Goal: Answer question/provide support: Share knowledge or assist other users

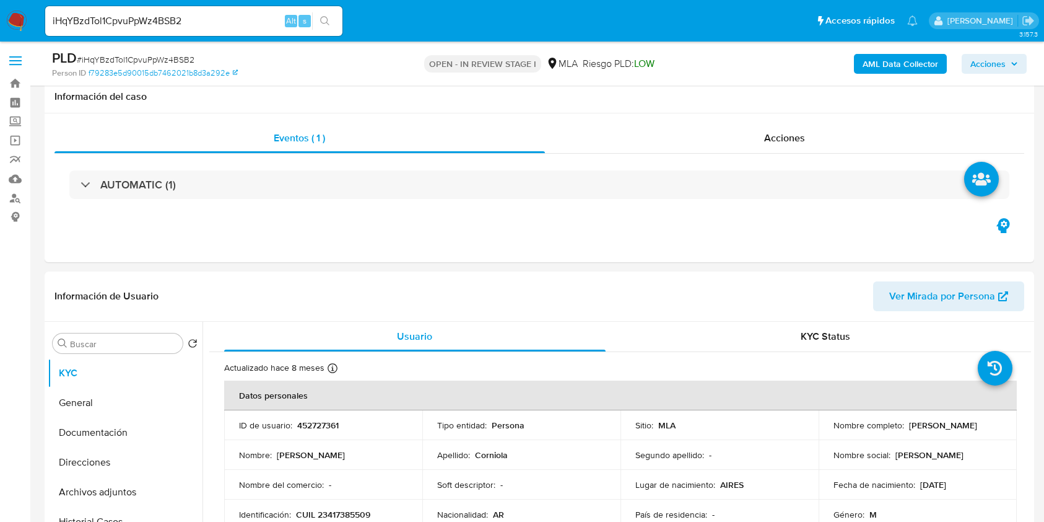
select select "10"
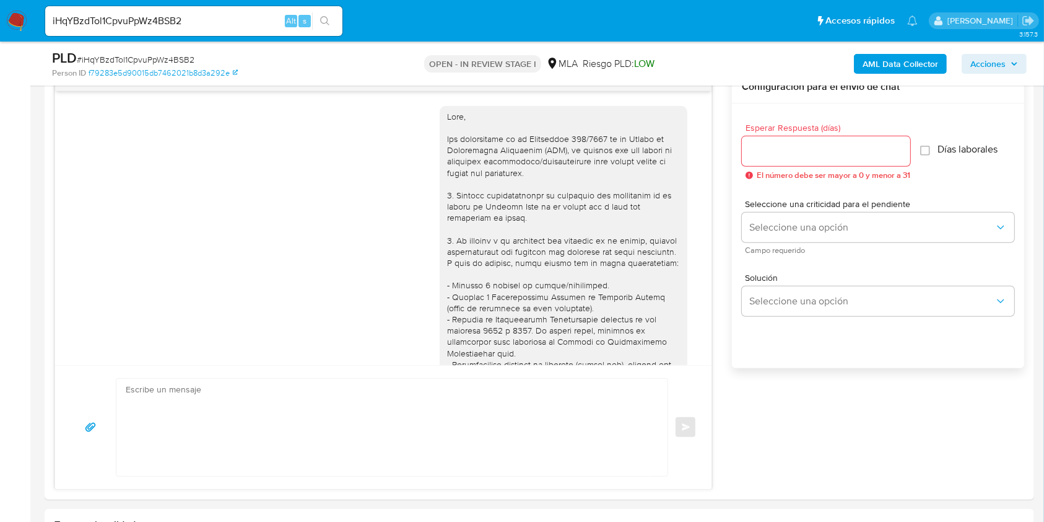
scroll to position [752, 0]
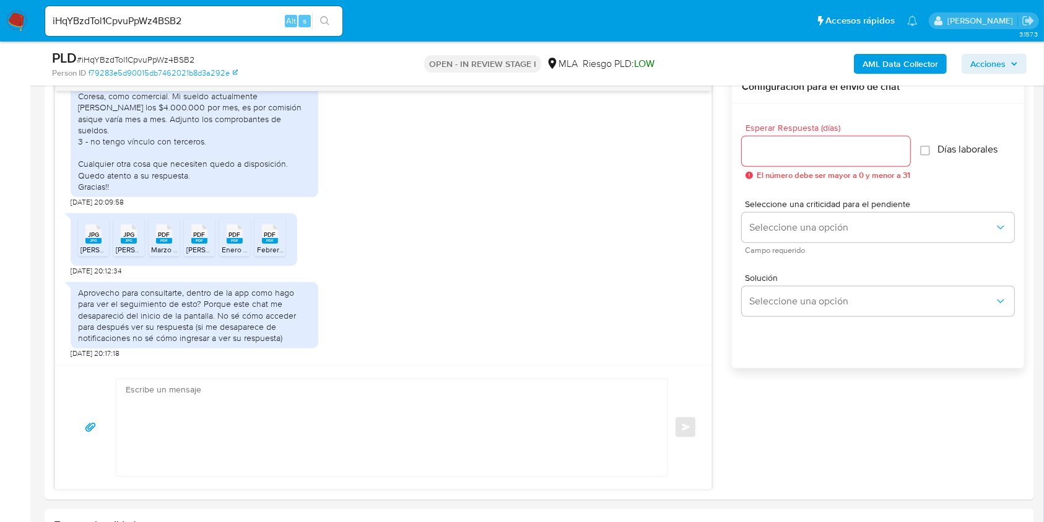
click at [242, 14] on input "iHqYBzdTol1CpvuPpWz4BSB2" at bounding box center [193, 21] width 297 height 16
paste input "MLYUtFuLnnrq4HiSQC70rKP5"
type input "MLYUtFuLnnrq4HiSQC70rKP5"
click at [321, 16] on icon "search-icon" at bounding box center [325, 21] width 10 height 10
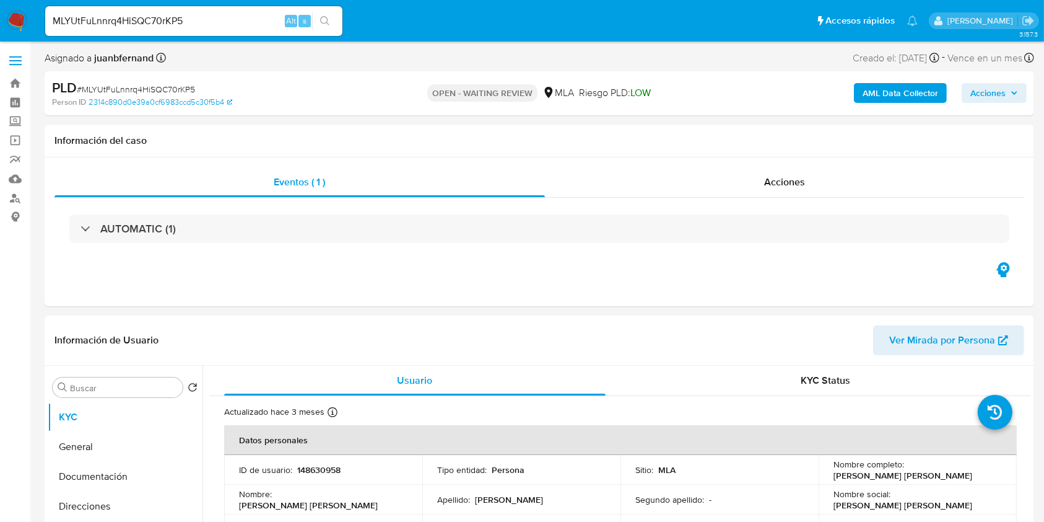
select select "10"
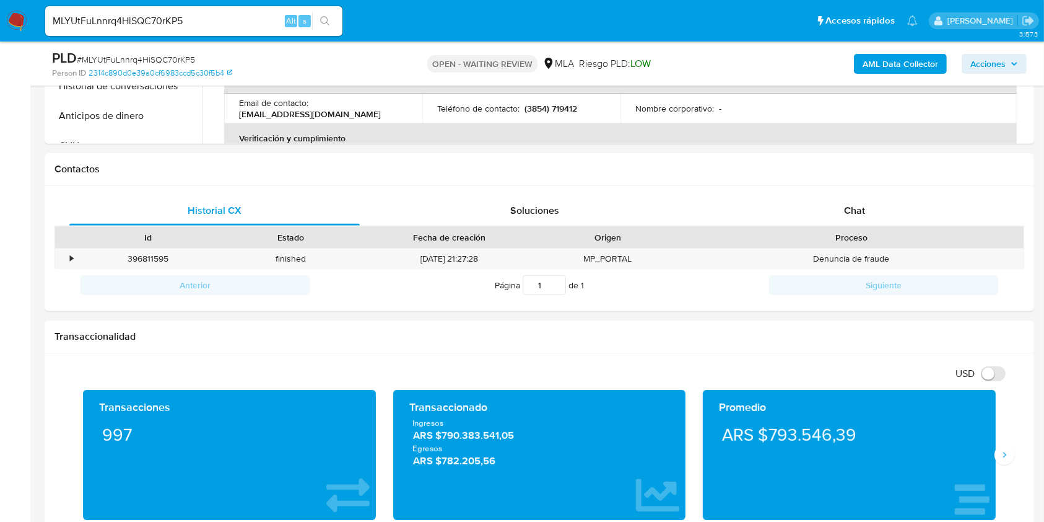
scroll to position [496, 0]
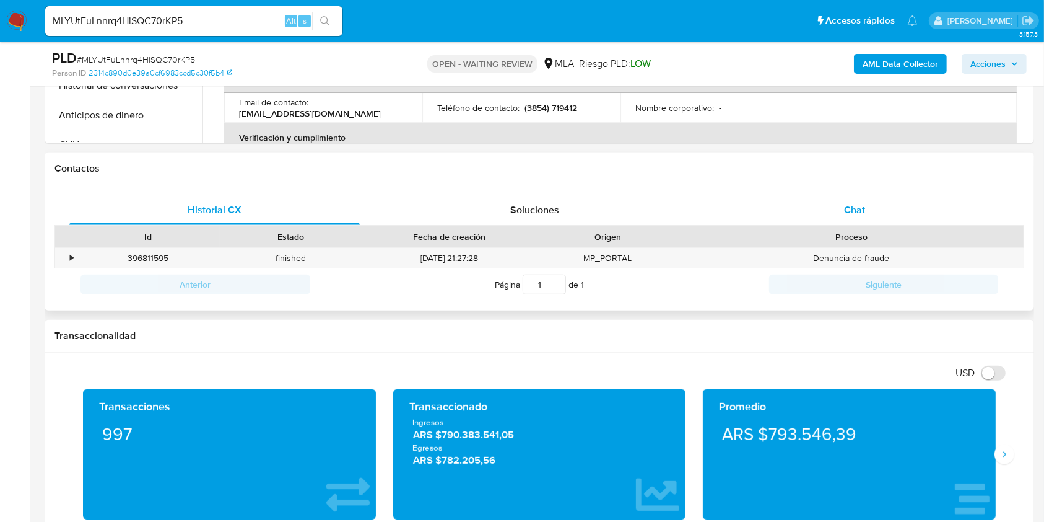
click at [882, 209] on div "Chat" at bounding box center [855, 210] width 291 height 30
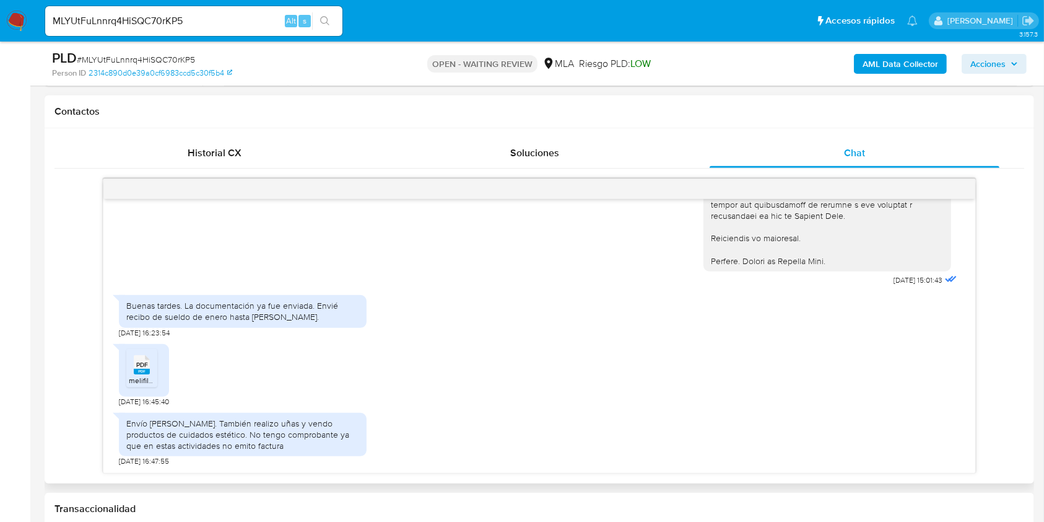
scroll to position [578, 0]
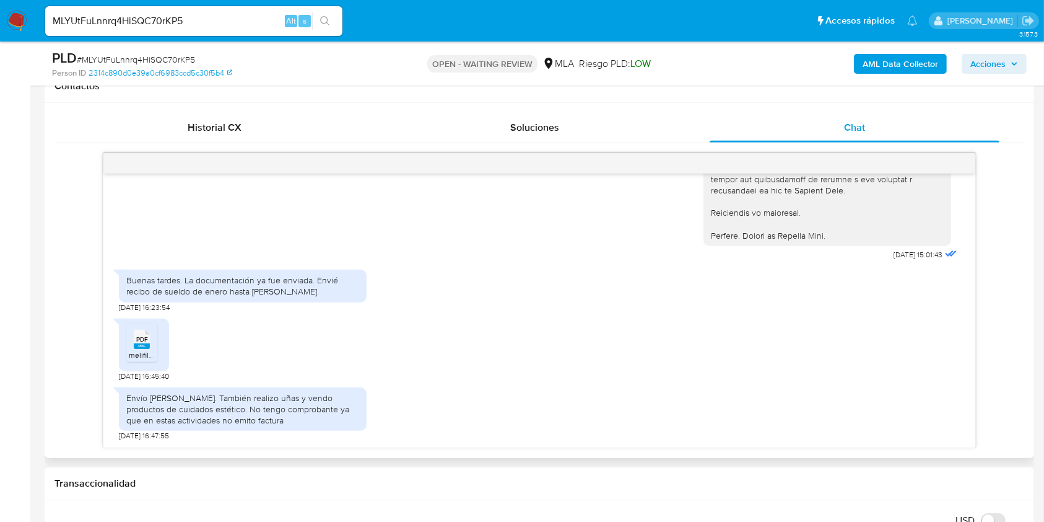
click at [133, 346] on div "PDF PDF" at bounding box center [142, 338] width 26 height 24
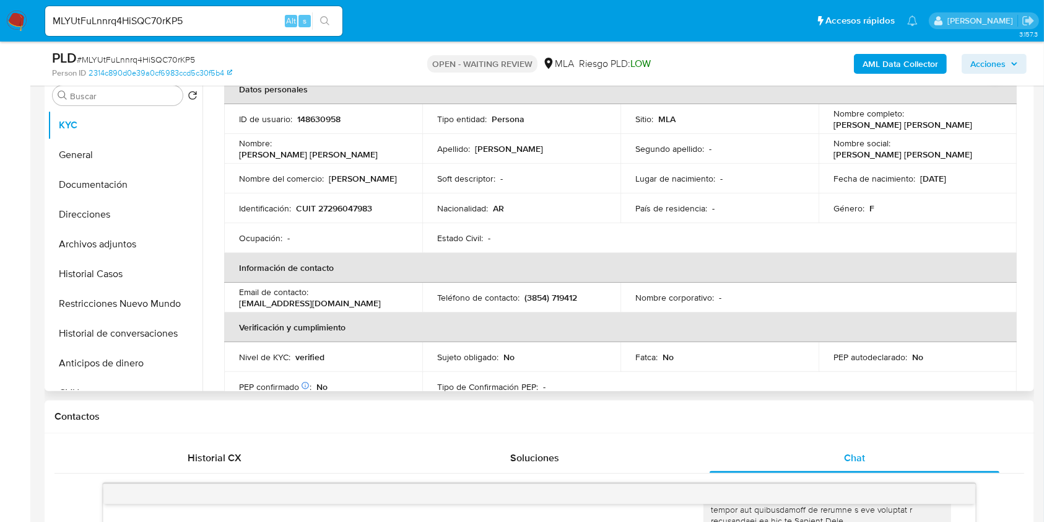
scroll to position [82, 0]
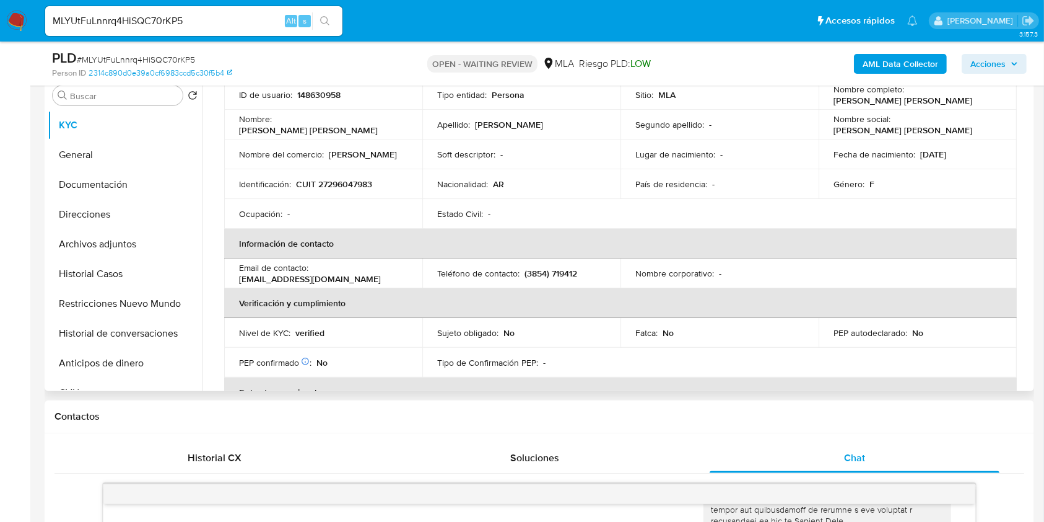
click at [337, 279] on p "[EMAIL_ADDRESS][DOMAIN_NAME]" at bounding box center [310, 278] width 142 height 11
drag, startPoint x: 337, startPoint y: 279, endPoint x: 258, endPoint y: 280, distance: 79.3
click at [258, 280] on p "[EMAIL_ADDRESS][DOMAIN_NAME]" at bounding box center [310, 278] width 142 height 11
copy p "[EMAIL_ADDRESS][DOMAIN_NAME]"
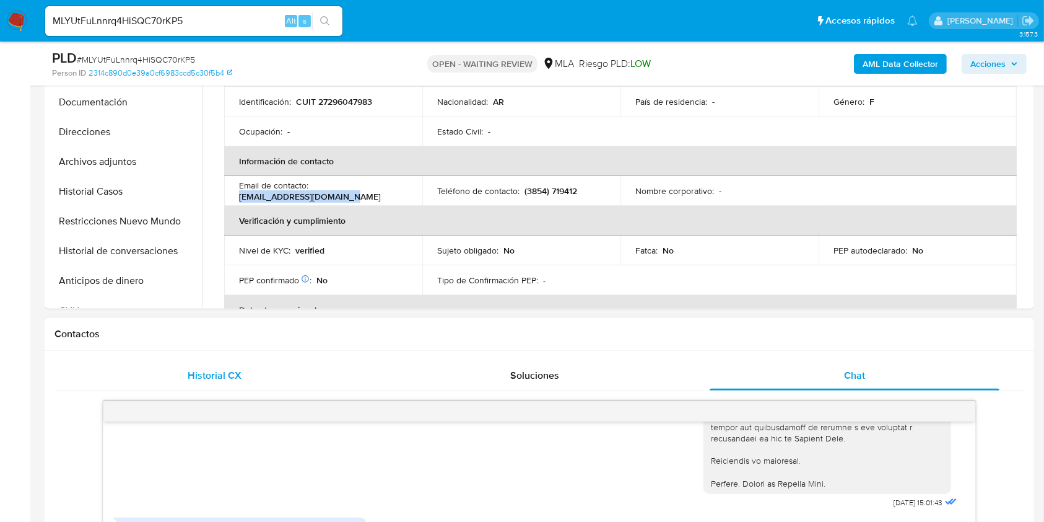
click at [277, 374] on div "Historial CX" at bounding box center [214, 376] width 291 height 30
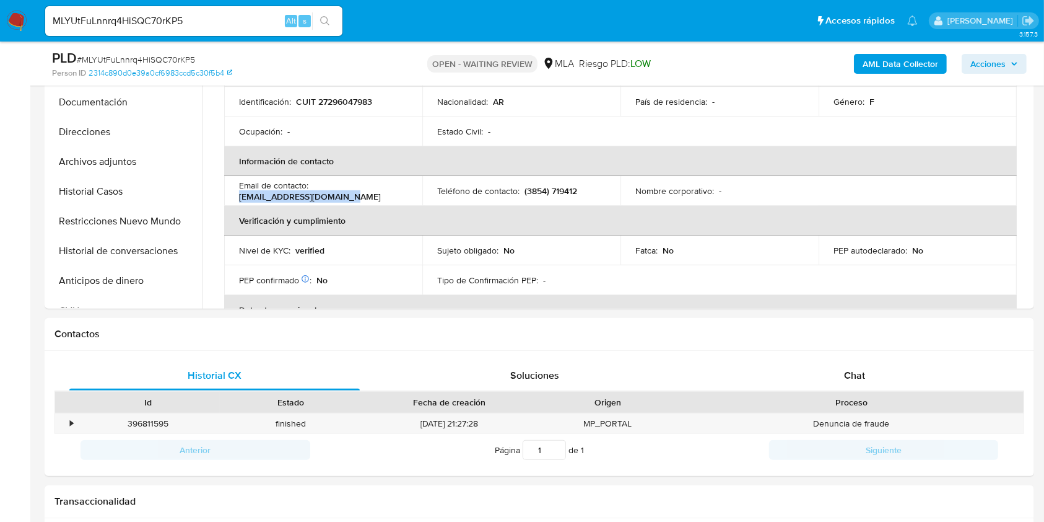
scroll to position [496, 0]
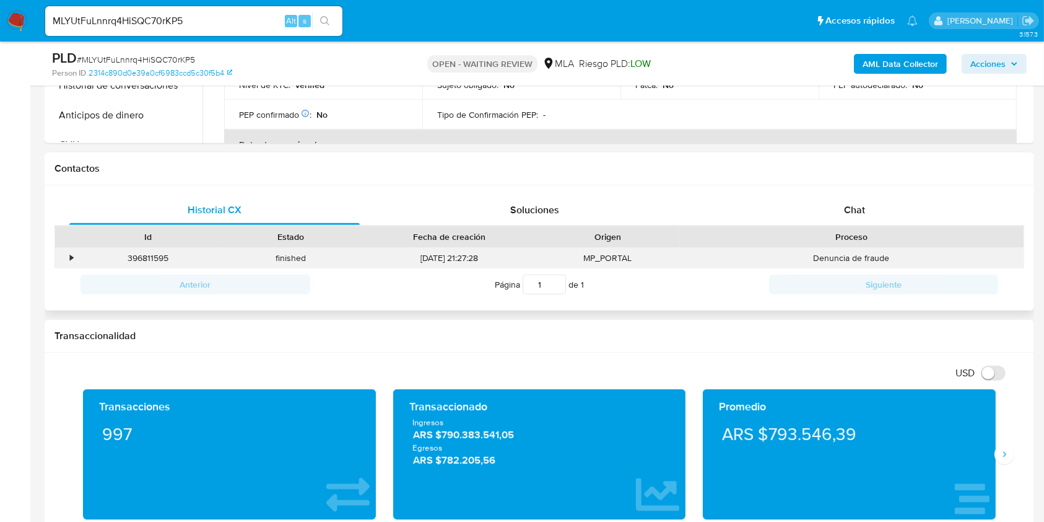
click at [152, 258] on div "396811595" at bounding box center [148, 258] width 143 height 20
copy div "396811595"
click at [792, 210] on div "Chat" at bounding box center [855, 210] width 291 height 30
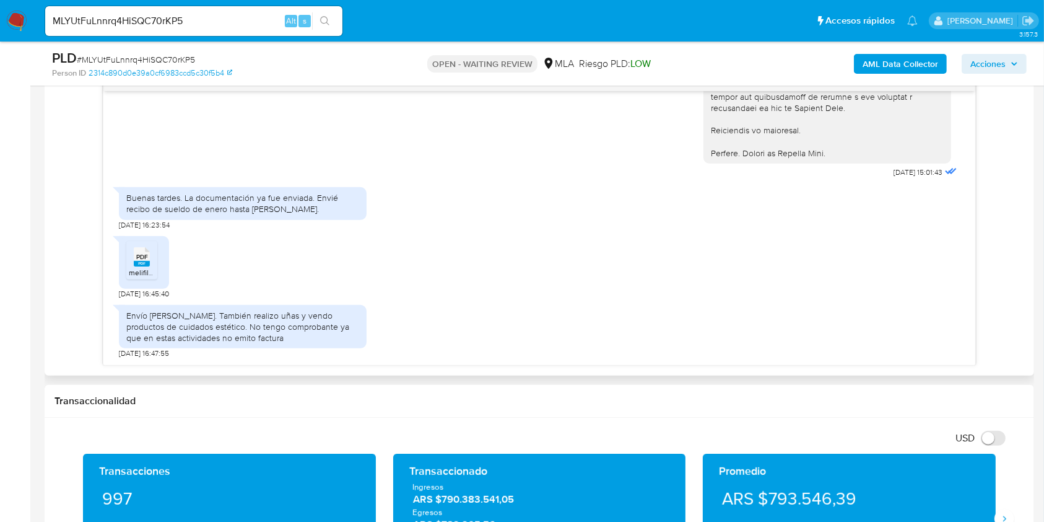
scroll to position [743, 0]
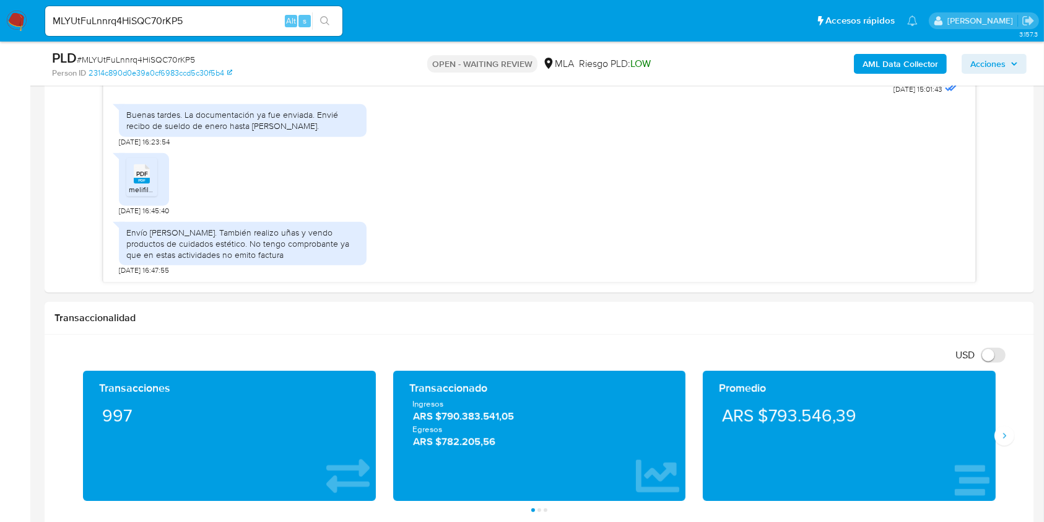
click at [222, 24] on input "MLYUtFuLnnrq4HiSQC70rKP5" at bounding box center [193, 21] width 297 height 16
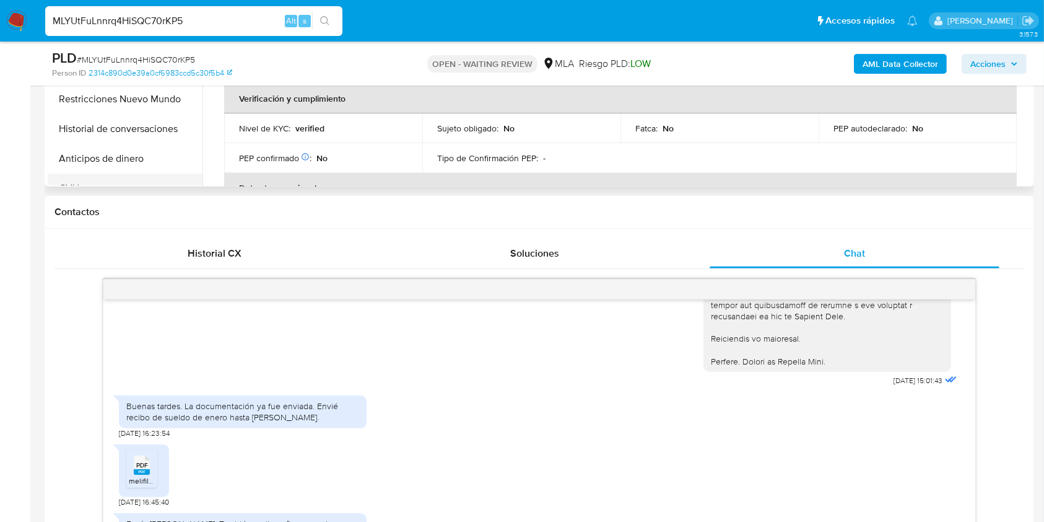
scroll to position [330, 0]
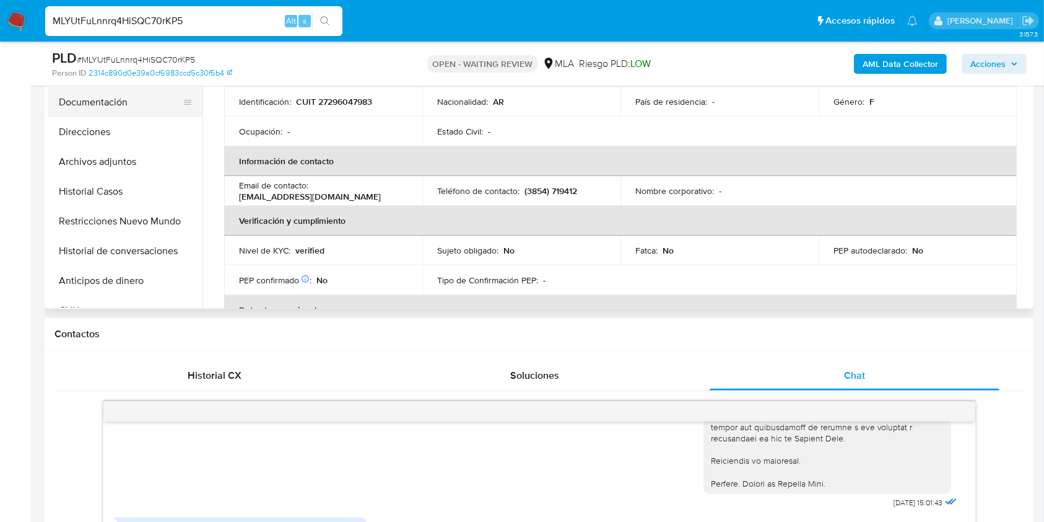
click at [117, 108] on button "Documentación" at bounding box center [120, 102] width 145 height 30
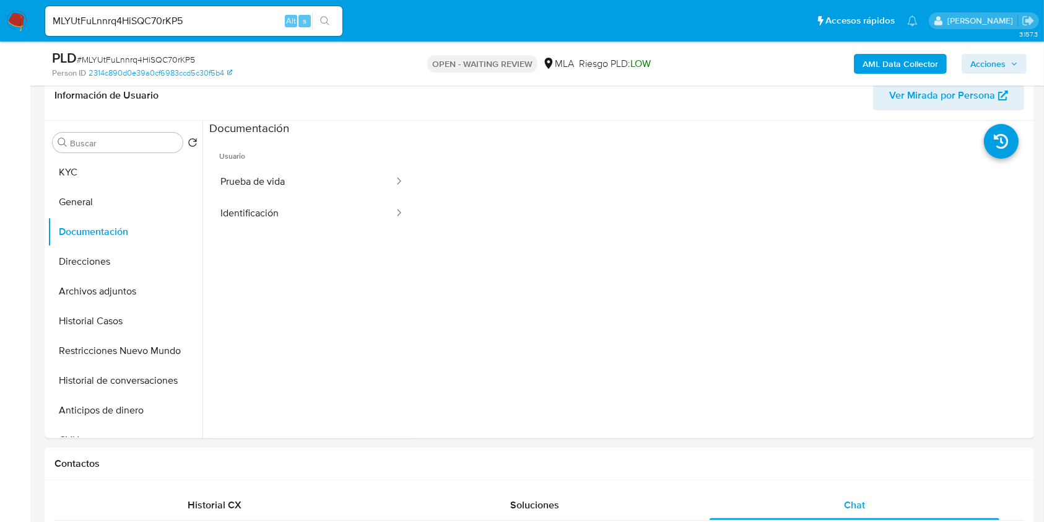
scroll to position [165, 0]
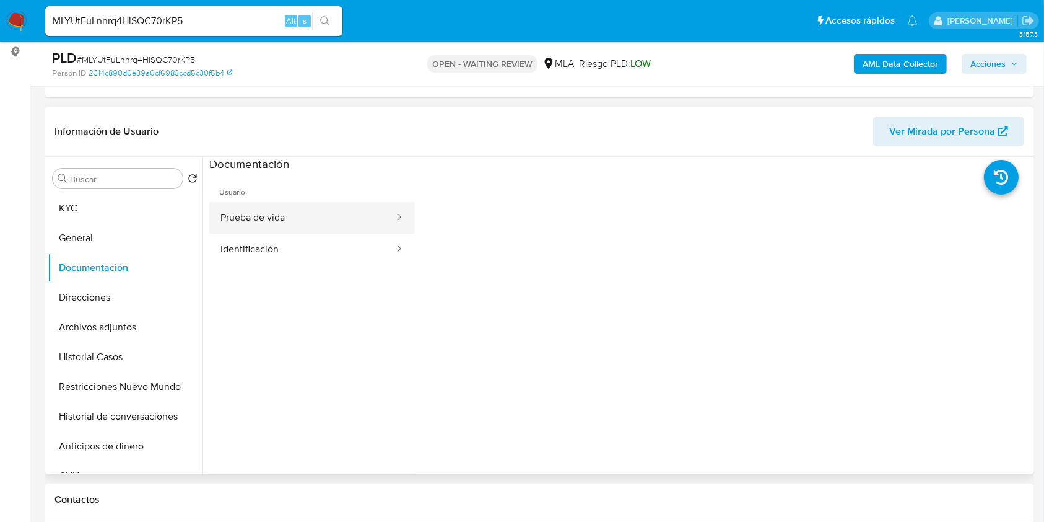
click at [297, 216] on button "Prueba de vida" at bounding box center [302, 218] width 186 height 32
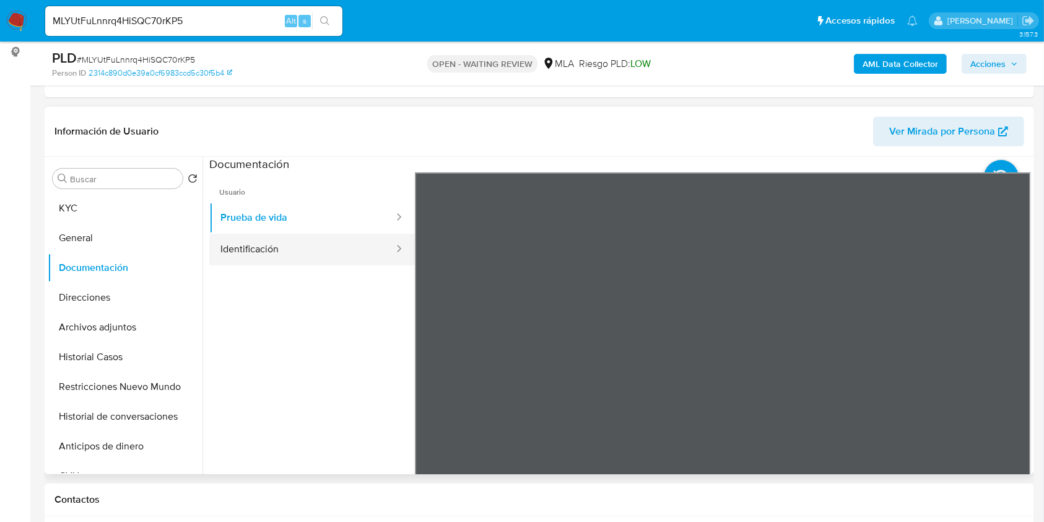
click at [297, 239] on button "Identificación" at bounding box center [302, 250] width 186 height 32
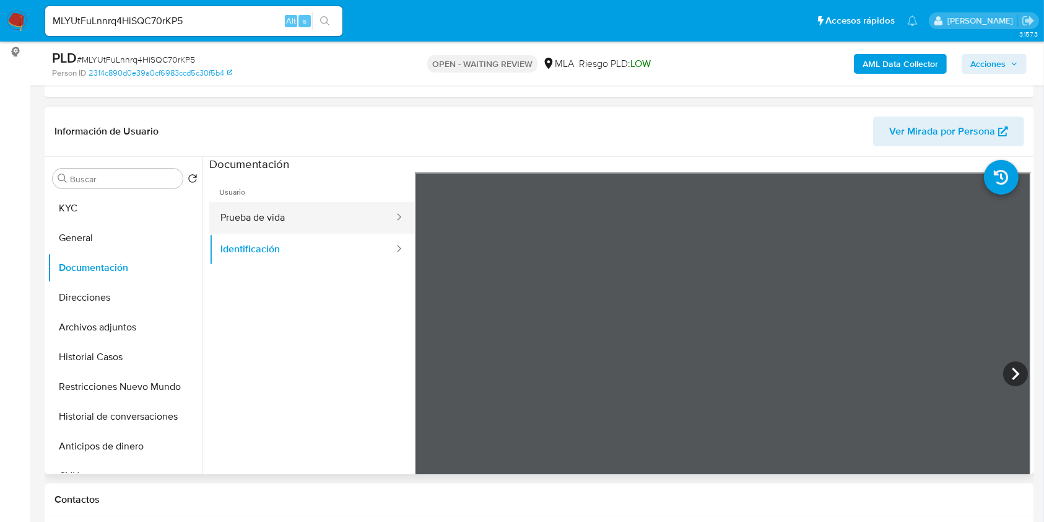
click at [326, 221] on button "Prueba de vida" at bounding box center [302, 218] width 186 height 32
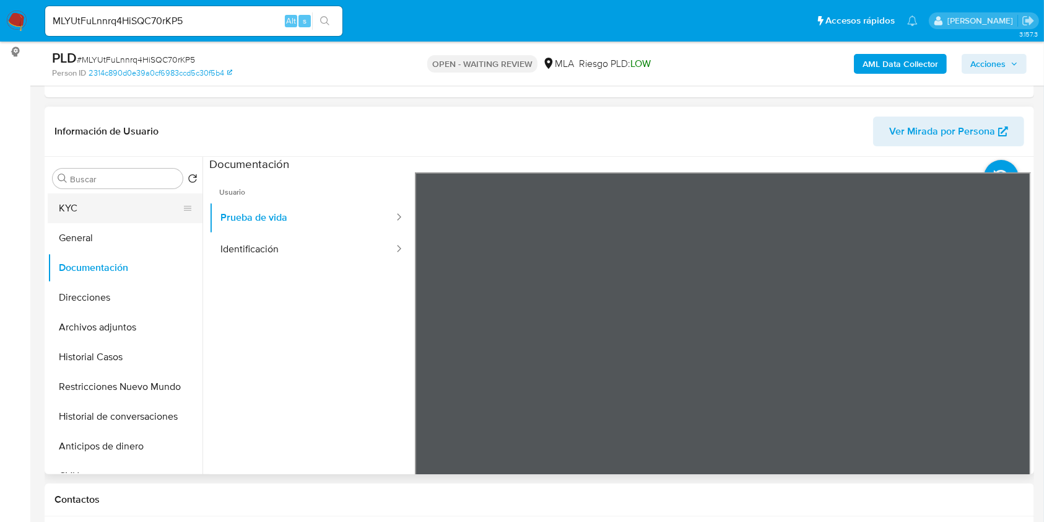
click at [125, 216] on button "KYC" at bounding box center [120, 208] width 145 height 30
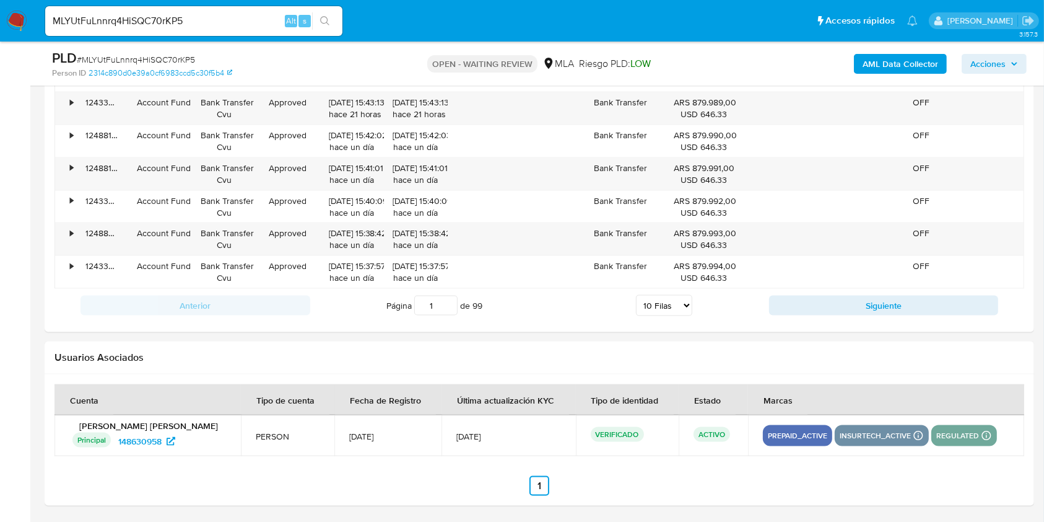
scroll to position [1244, 0]
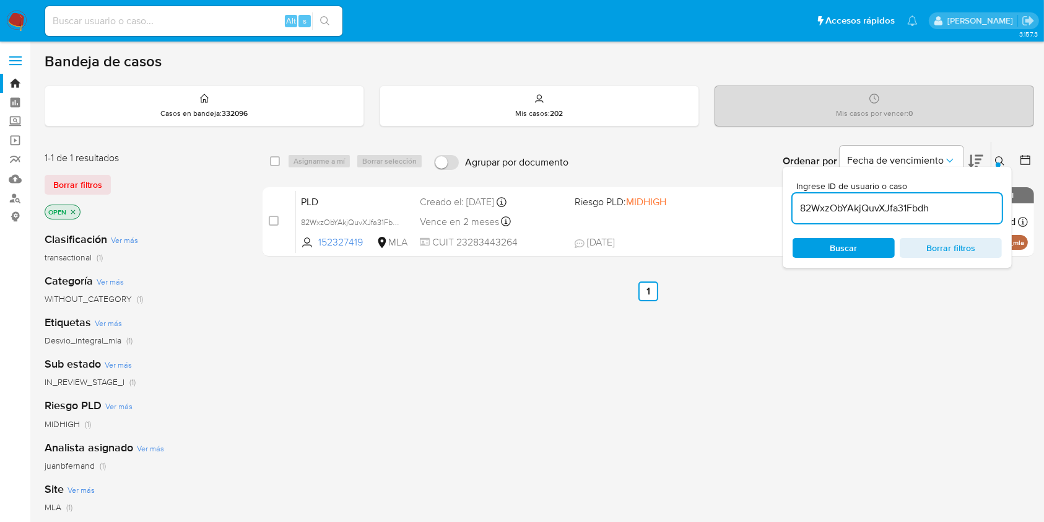
click at [934, 203] on input "82WxzObYAkjQuvXJfa31Fbdh" at bounding box center [897, 208] width 209 height 16
paste input "MLYUtFuLnnrq4HiSQC70rKP5"
type input "MLYUtFuLnnrq4HiSQC70rKP5"
click at [270, 157] on div "select-all-cases-checkbox Asignarme a mí Borrar selección Agrupar por documento…" at bounding box center [649, 161] width 772 height 38
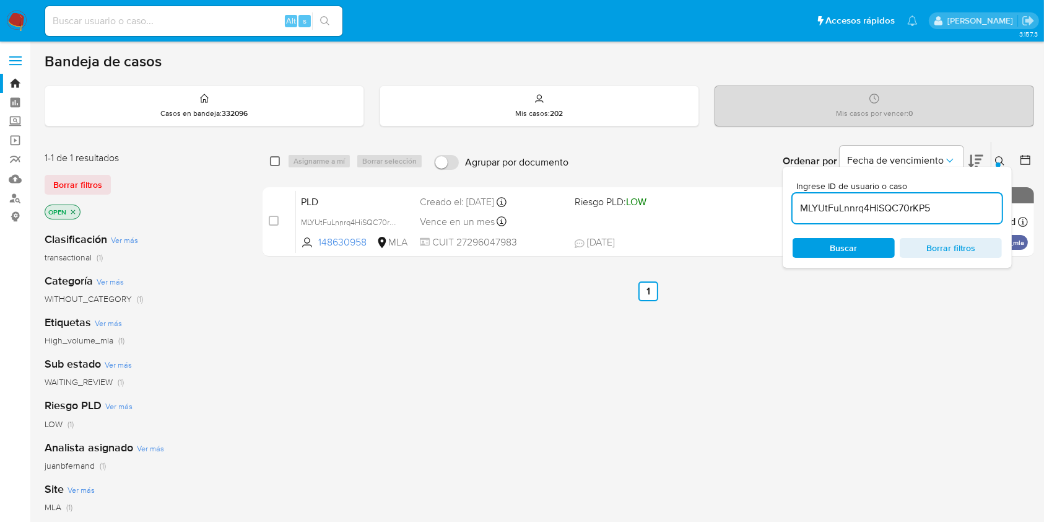
click at [276, 158] on input "checkbox" at bounding box center [275, 161] width 10 height 10
checkbox input "true"
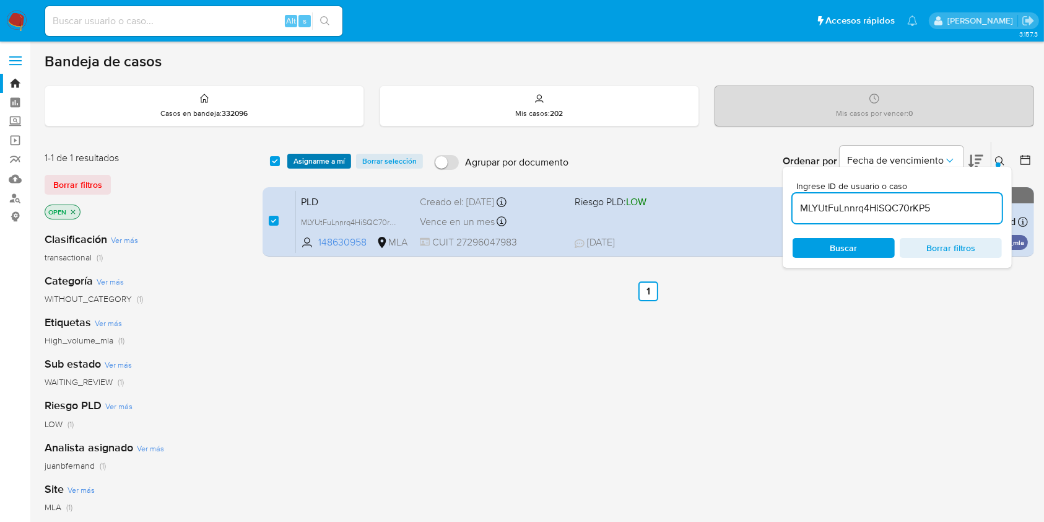
click at [300, 159] on span "Asignarme a mí" at bounding box center [319, 161] width 51 height 12
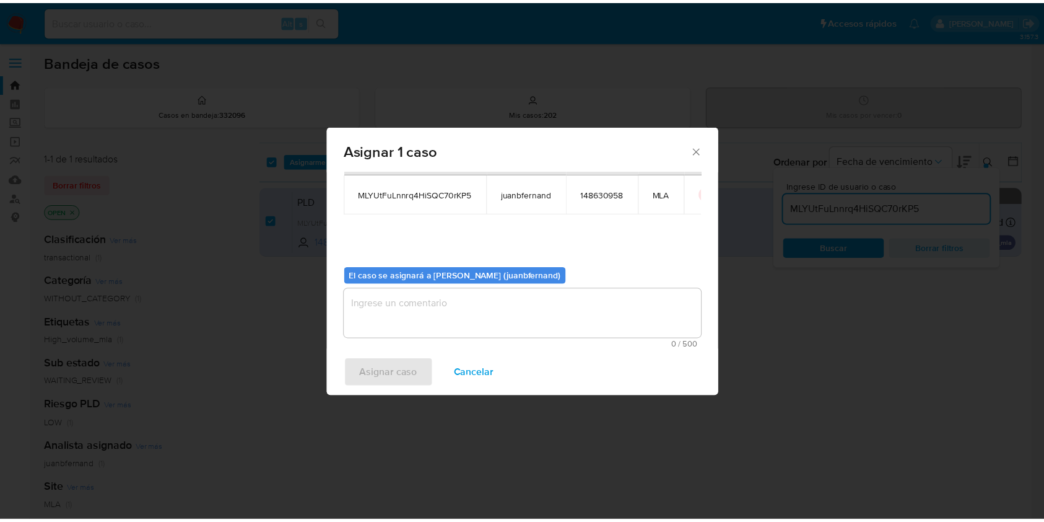
scroll to position [63, 0]
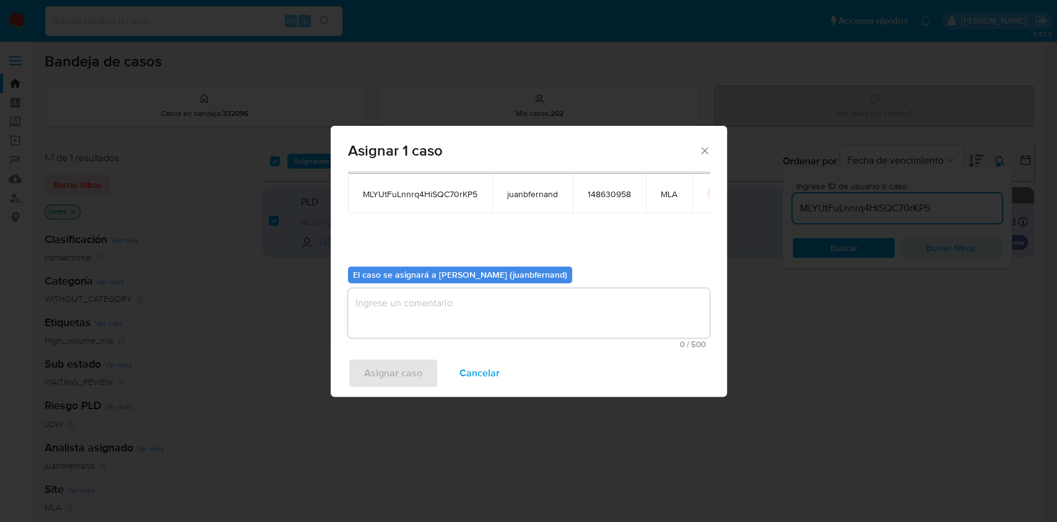
click at [481, 329] on textarea "assign-modal" at bounding box center [529, 313] width 362 height 50
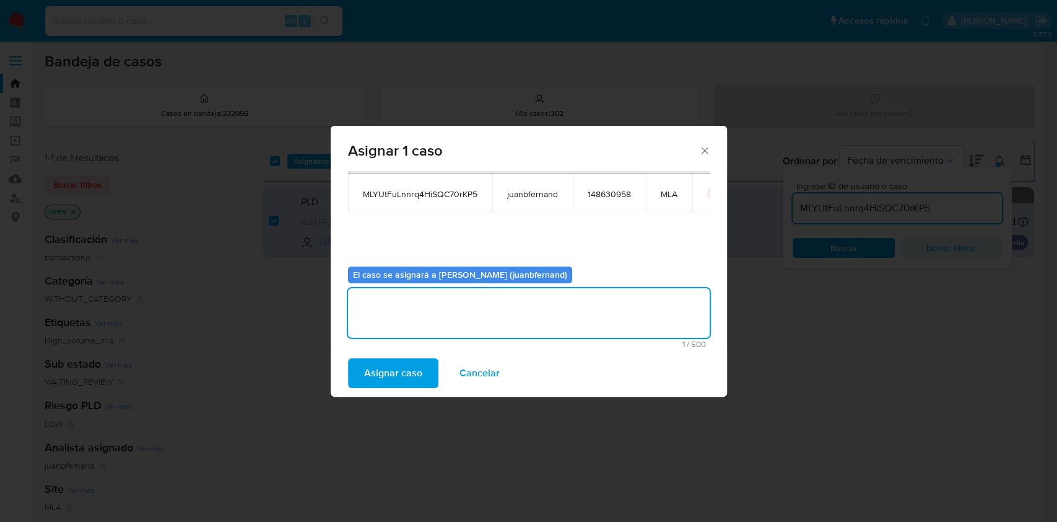
click at [432, 365] on button "Asignar caso" at bounding box center [393, 373] width 90 height 30
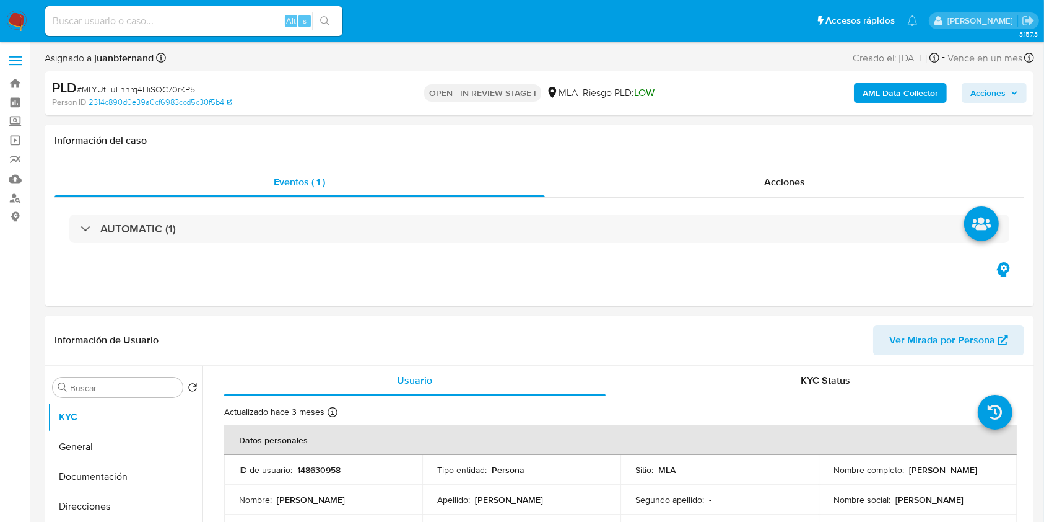
select select "10"
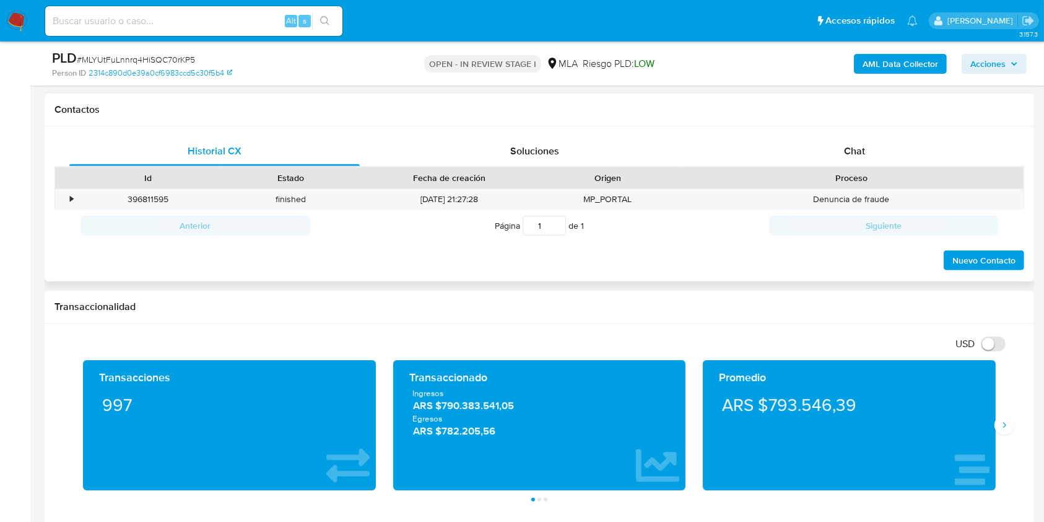
scroll to position [496, 0]
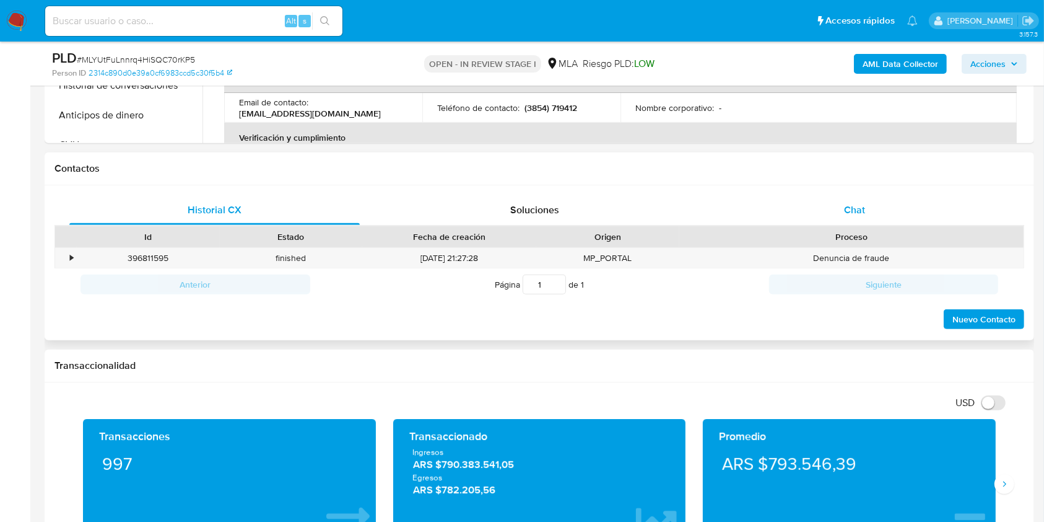
click at [834, 216] on div "Chat" at bounding box center [855, 210] width 291 height 30
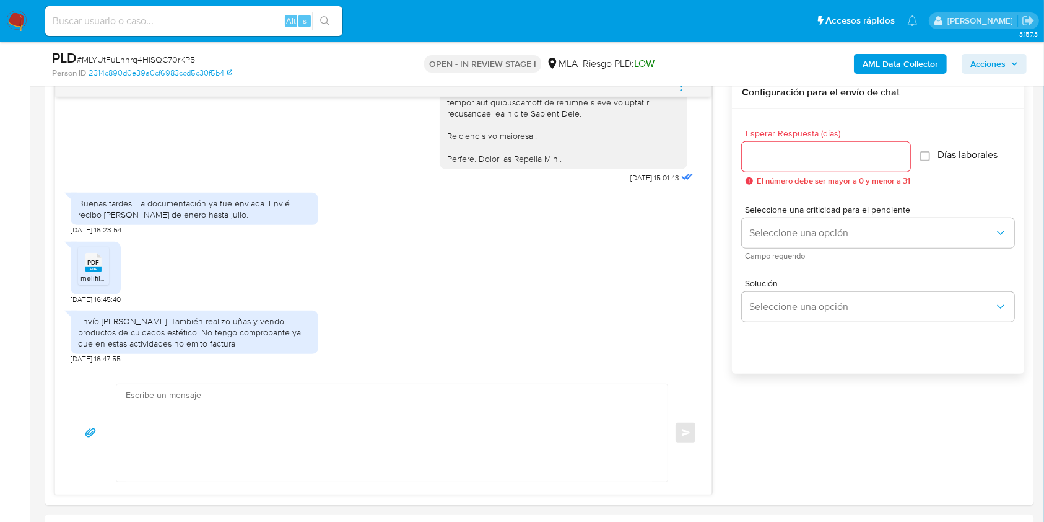
scroll to position [660, 0]
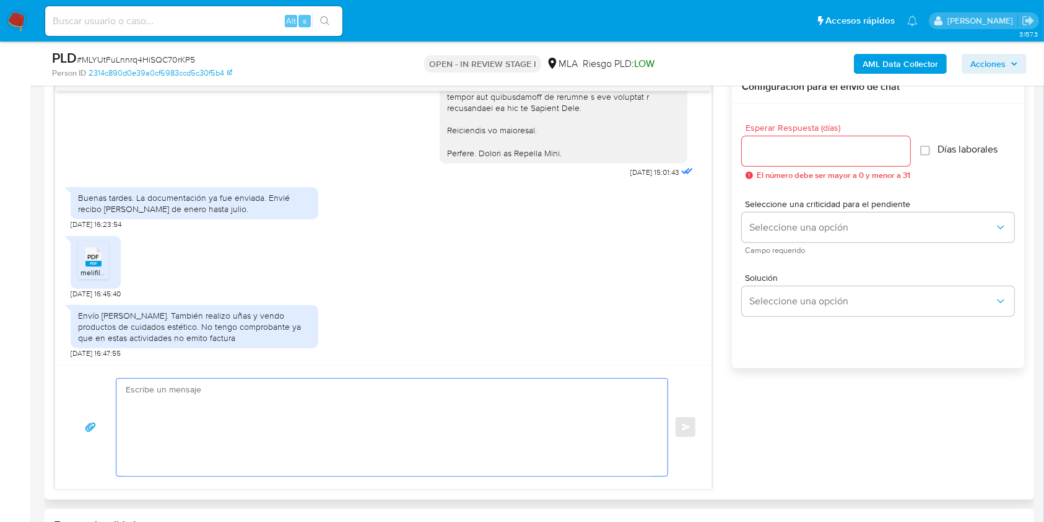
click at [268, 415] on textarea at bounding box center [389, 426] width 527 height 97
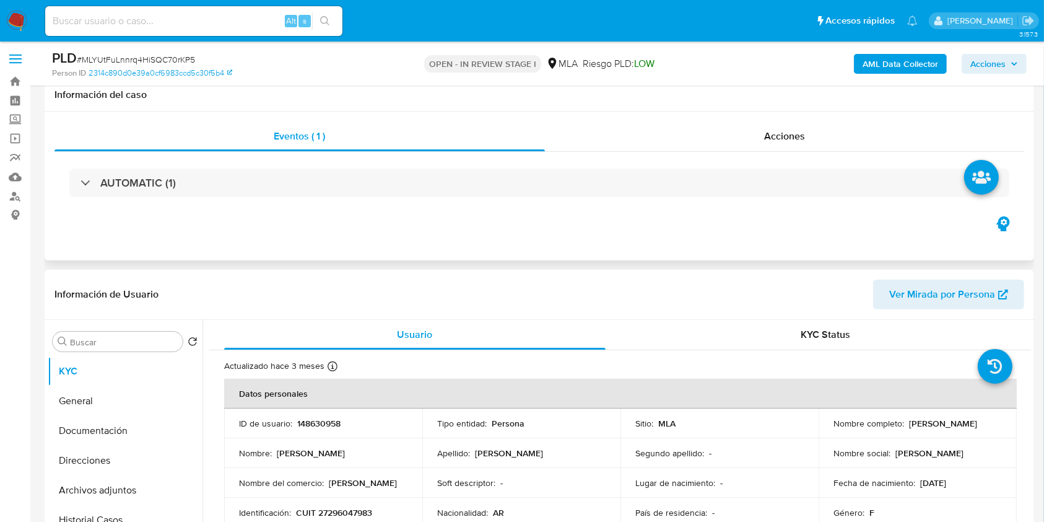
scroll to position [0, 0]
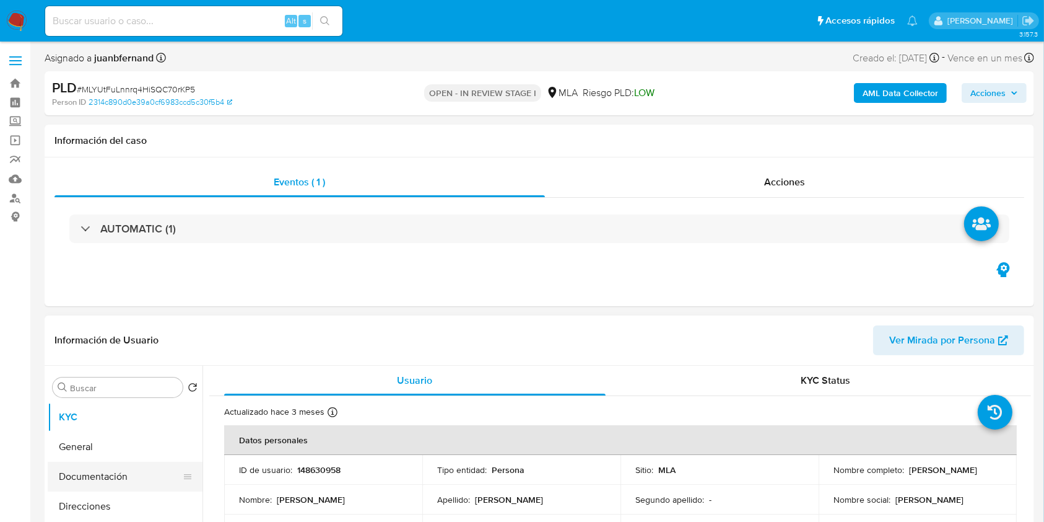
click at [114, 469] on button "Documentación" at bounding box center [120, 476] width 145 height 30
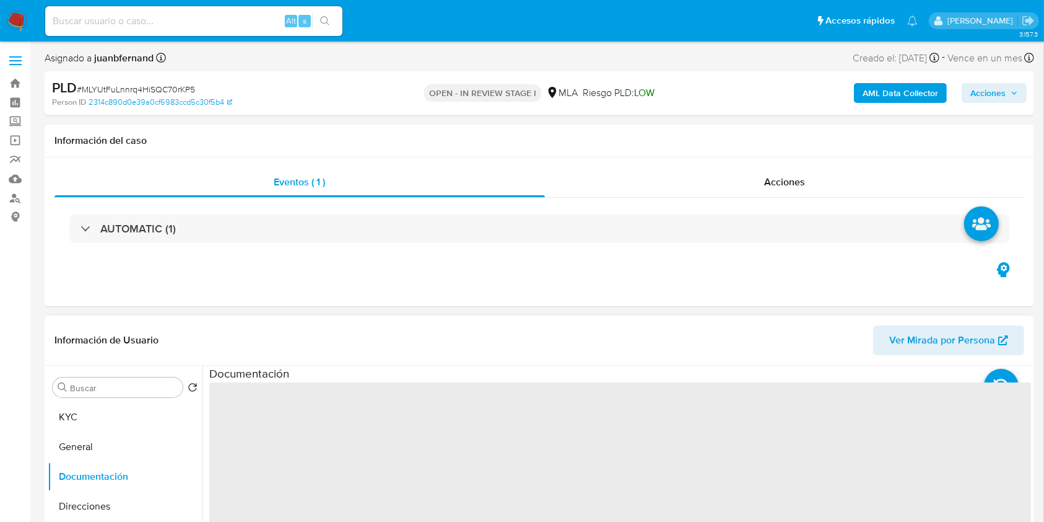
scroll to position [165, 0]
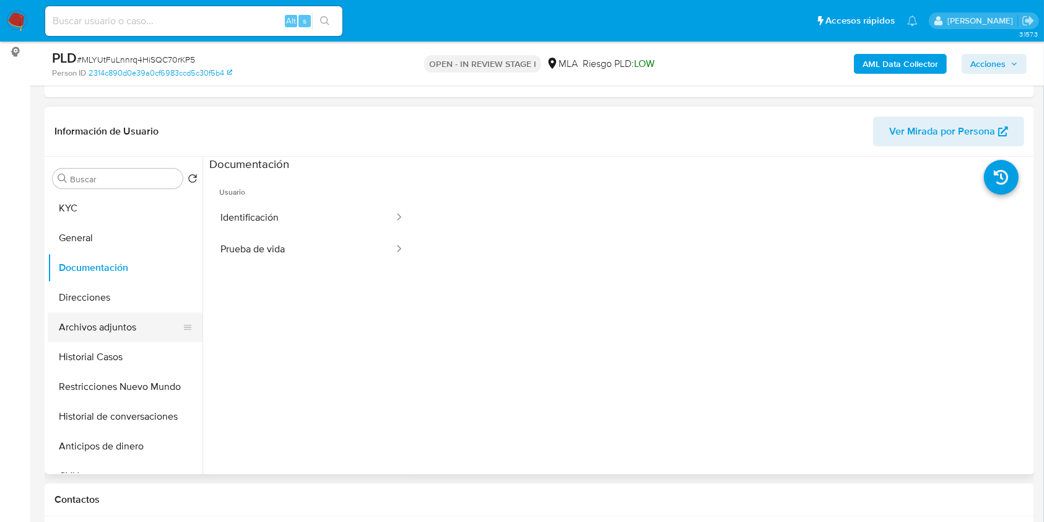
click at [134, 326] on button "Archivos adjuntos" at bounding box center [120, 327] width 145 height 30
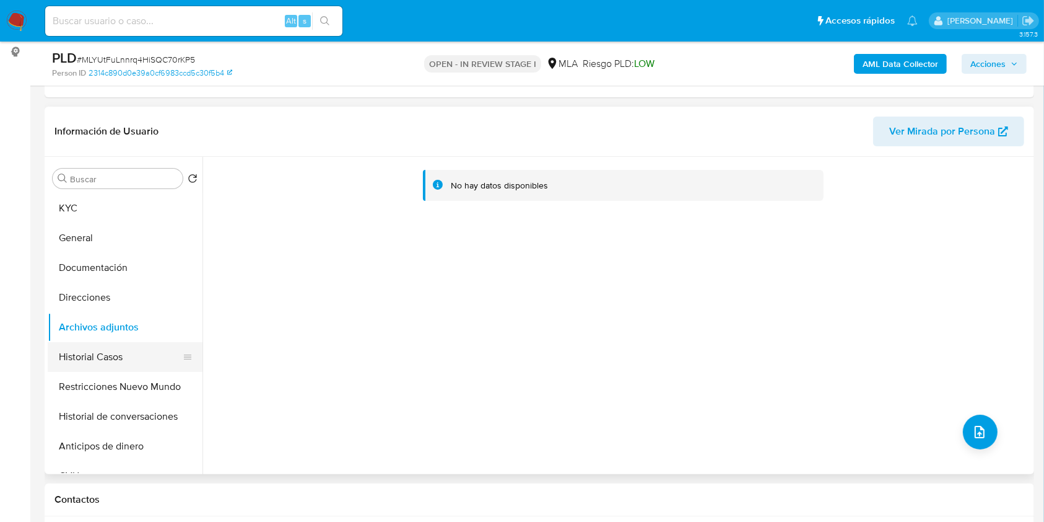
click at [108, 360] on button "Historial Casos" at bounding box center [120, 357] width 145 height 30
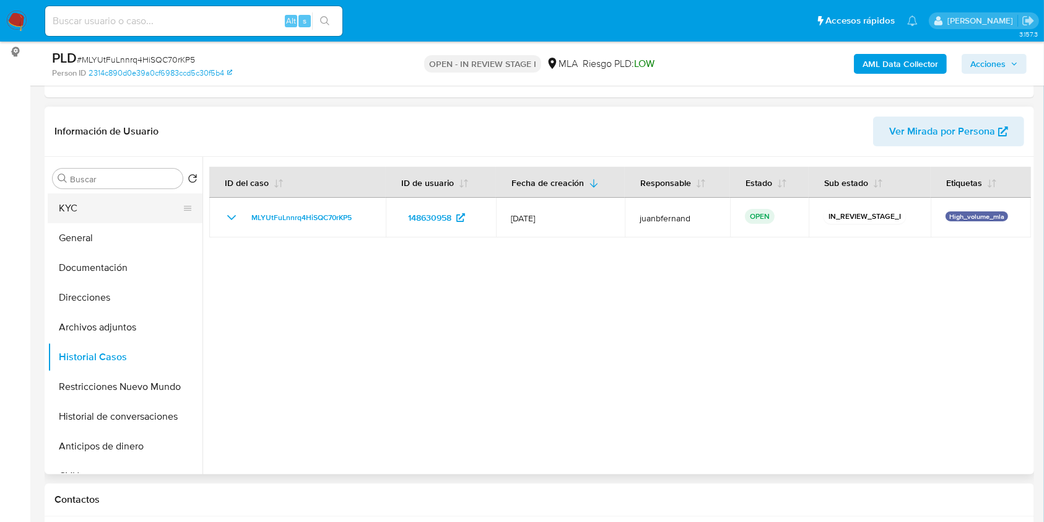
click at [107, 217] on button "KYC" at bounding box center [120, 208] width 145 height 30
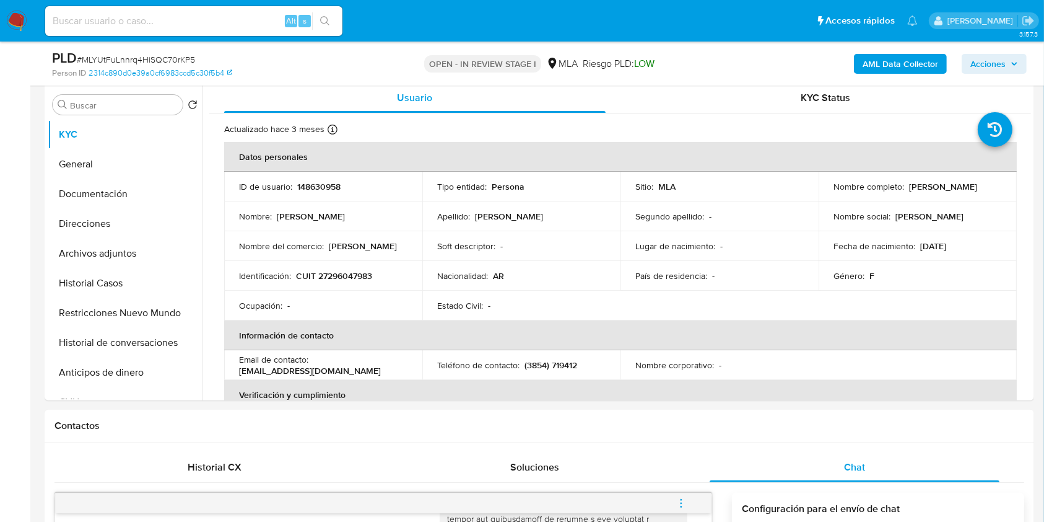
scroll to position [660, 0]
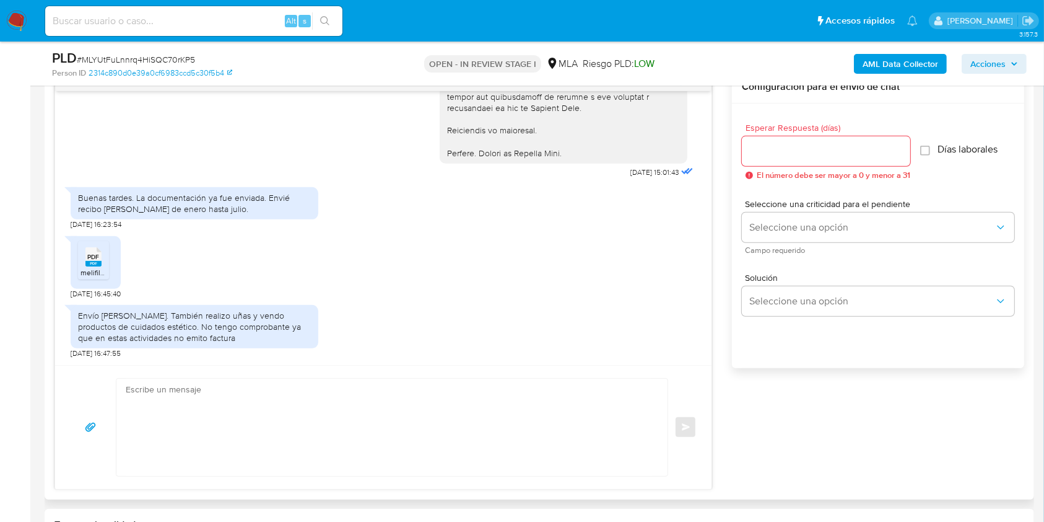
click at [134, 404] on textarea at bounding box center [389, 426] width 527 height 97
paste textarea "Hola. Los medios habilitados para poder recibir la documentación únicamente son…"
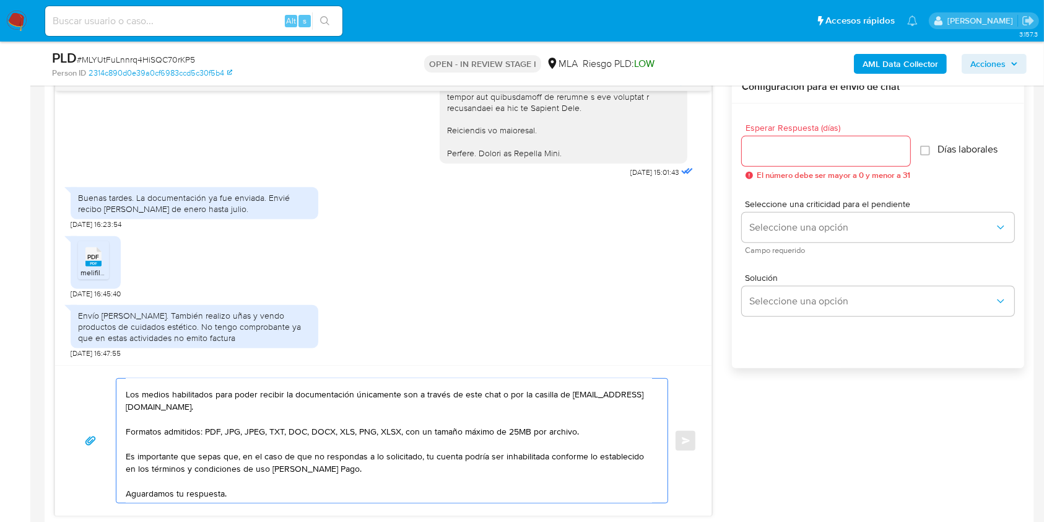
scroll to position [0, 0]
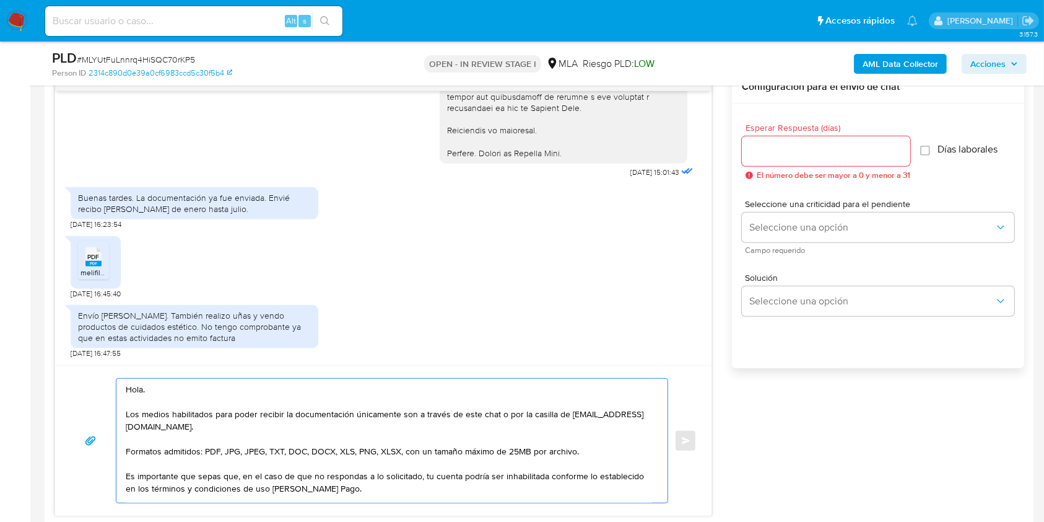
click at [193, 400] on textarea "Hola. Los medios habilitados para poder recibir la documentación únicamente son…" at bounding box center [389, 440] width 527 height 124
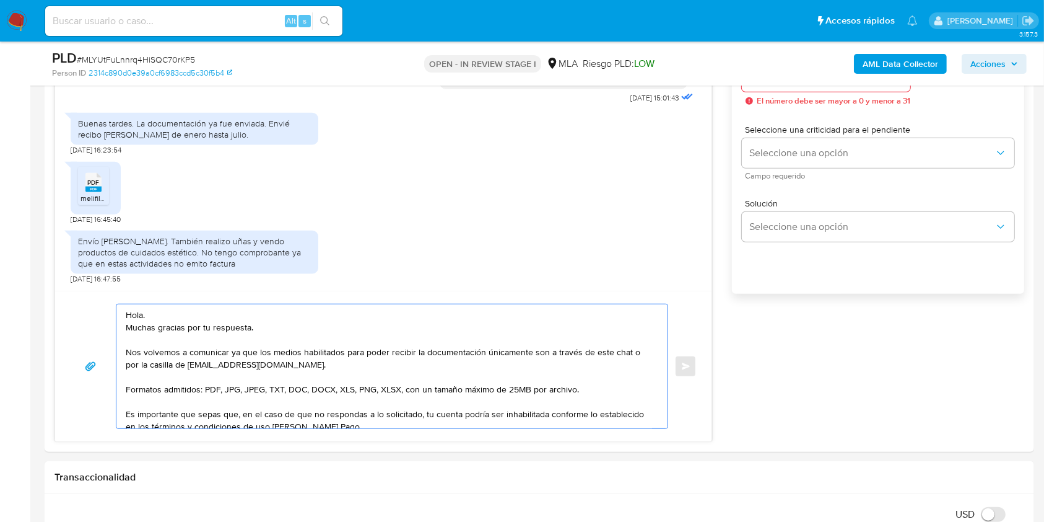
scroll to position [826, 0]
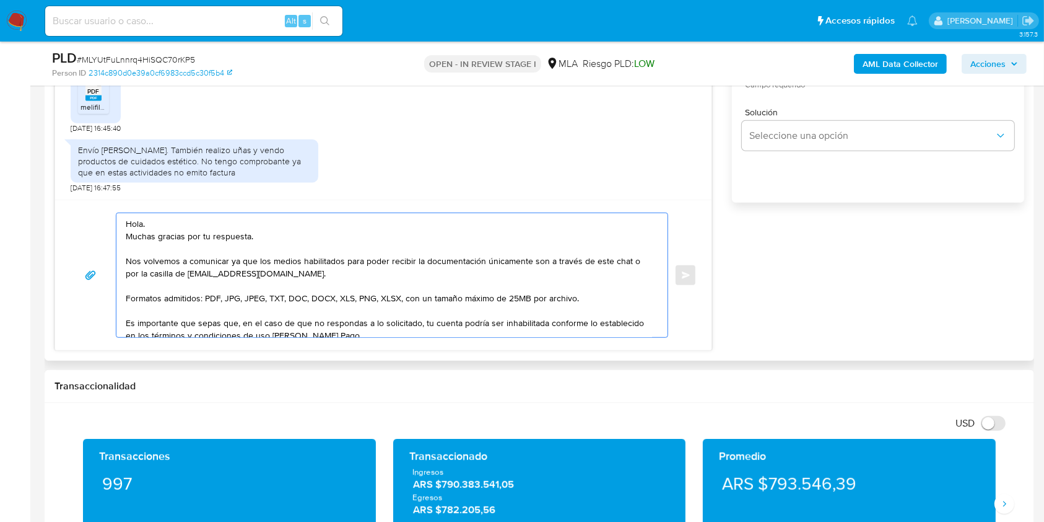
click at [414, 272] on textarea "Hola. Muchas gracias por tu respuesta. Nos volvemos a comunicar ya que los medi…" at bounding box center [389, 275] width 527 height 124
click at [249, 263] on textarea "Hola. Muchas gracias por tu respuesta. Nos volvemos a comunicar ya que los medi…" at bounding box center [389, 275] width 527 height 124
click at [0, 0] on lt-span ", ya que" at bounding box center [0, 0] width 0 height 0
click at [590, 296] on textarea "Hola. Muchas gracias por tu respuesta. Nos volvemos a comunicar, ya que los med…" at bounding box center [389, 275] width 527 height 124
click at [431, 271] on textarea "Hola. Muchas gracias por tu respuesta. Nos volvemos a comunicar, ya que los med…" at bounding box center [389, 275] width 527 height 124
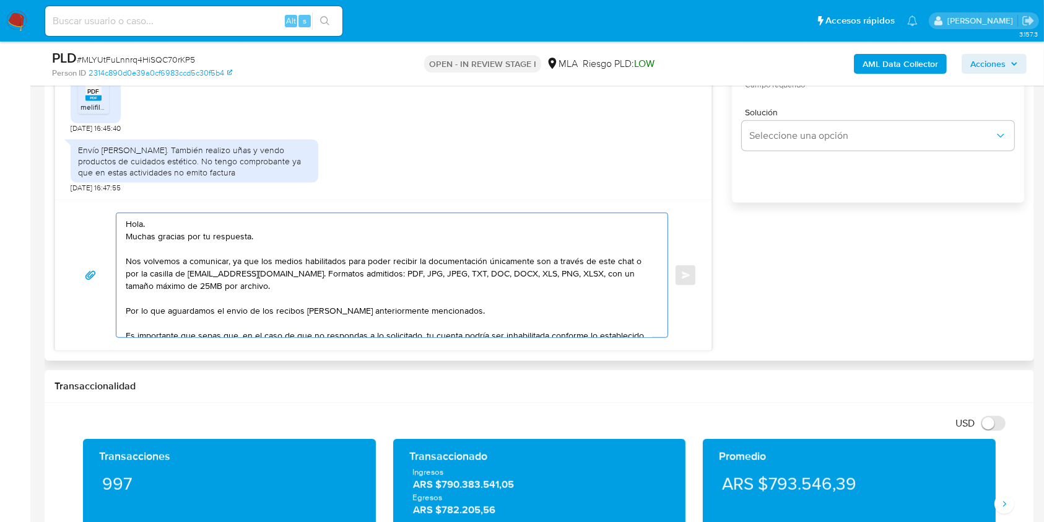
click at [236, 311] on textarea "Hola. Muchas gracias por tu respuesta. Nos volvemos a comunicar, ya que los med…" at bounding box center [389, 275] width 527 height 124
click at [0, 0] on lt-span "el env í o" at bounding box center [0, 0] width 0 height 0
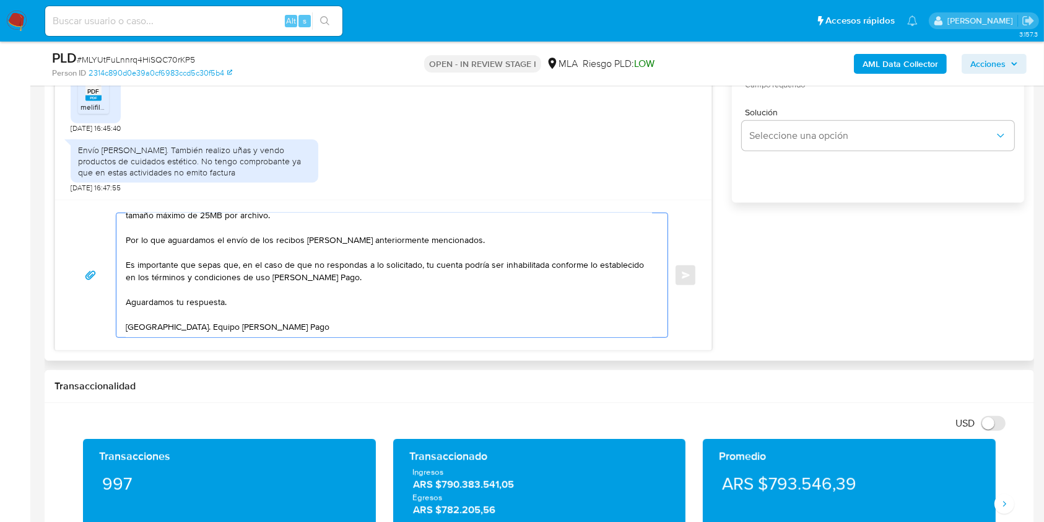
click at [469, 234] on textarea "Hola. Muchas gracias por tu respuesta. Nos volvemos a comunicar, ya que los med…" at bounding box center [389, 275] width 527 height 124
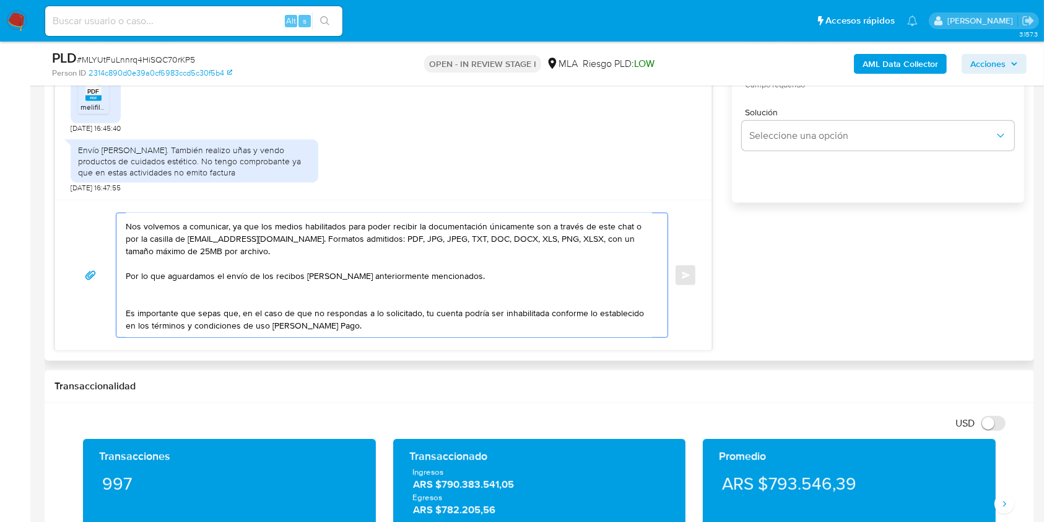
scroll to position [0, 0]
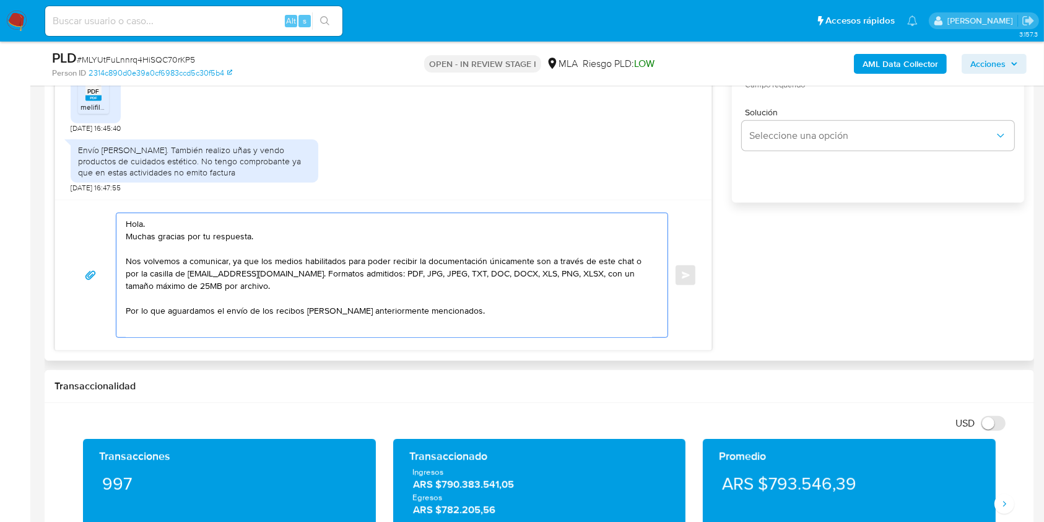
drag, startPoint x: 253, startPoint y: 235, endPoint x: 266, endPoint y: 239, distance: 13.5
click at [256, 235] on textarea "Hola. Muchas gracias por tu respuesta. Nos volvemos a comunicar, ya que los med…" at bounding box center [389, 275] width 527 height 124
paste textarea "Confirmamos la recepción de la documentación enviada."
click at [370, 235] on textarea "Hola. Muchas gracias por tu respuesta. Confirmamos la recepción de la documenta…" at bounding box center [389, 275] width 527 height 124
drag, startPoint x: 370, startPoint y: 235, endPoint x: 446, endPoint y: 235, distance: 76.2
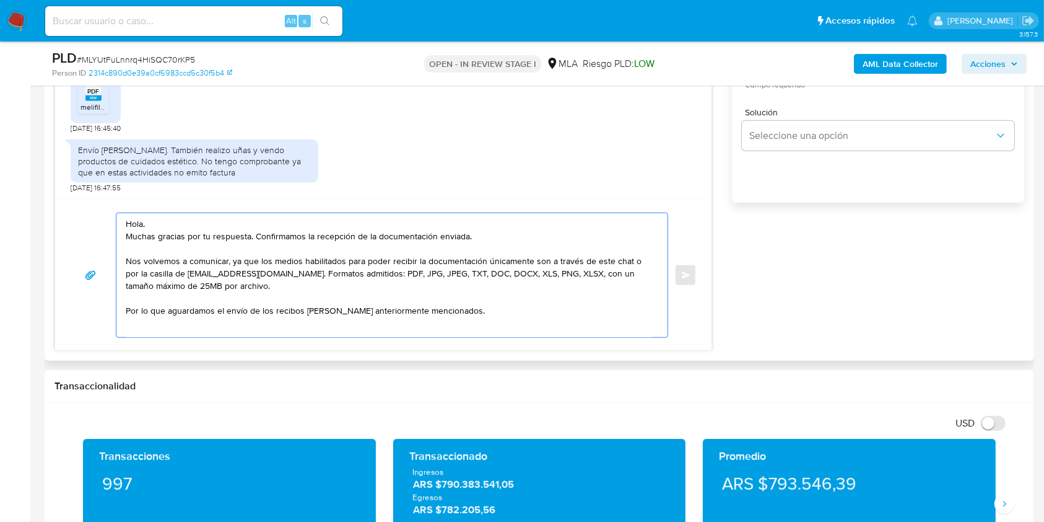
click at [446, 235] on textarea "Hola. Muchas gracias por tu respuesta. Confirmamos la recepción de la documenta…" at bounding box center [389, 275] width 527 height 124
click at [414, 294] on textarea "Hola. Muchas gracias por tu respuesta. Confirmamos la recepción del recibo [PER…" at bounding box center [389, 275] width 527 height 124
drag, startPoint x: 564, startPoint y: 237, endPoint x: 575, endPoint y: 266, distance: 31.0
click at [565, 239] on textarea "Hola. Muchas gracias por tu respuesta. Confirmamos la recepción del recibo [PER…" at bounding box center [389, 275] width 527 height 124
click at [442, 287] on textarea "Hola. Muchas gracias por tu respuesta. Confirmamos la recepción del recibo [PER…" at bounding box center [389, 275] width 527 height 124
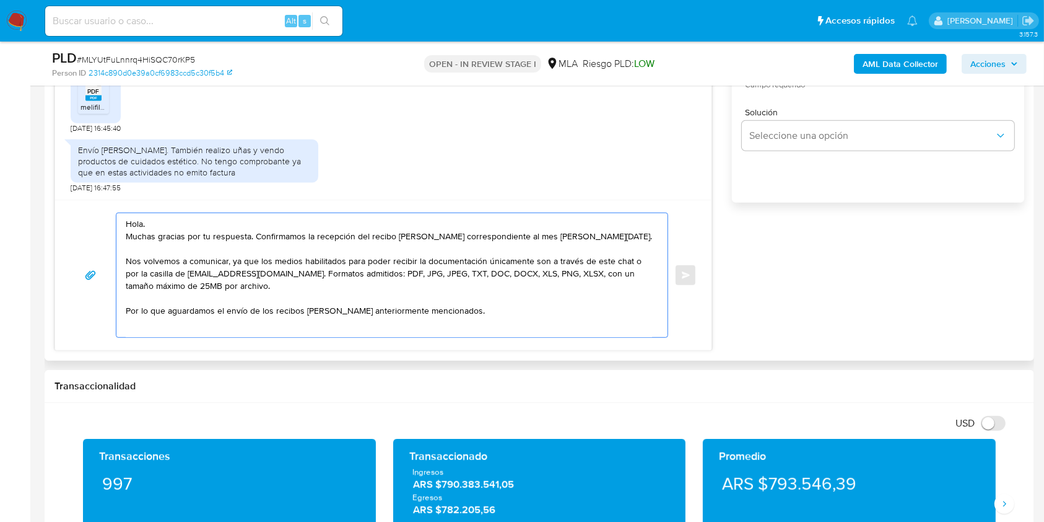
click at [134, 261] on textarea "Hola. Muchas gracias por tu respuesta. Confirmamos la recepción del recibo [PER…" at bounding box center [389, 275] width 527 height 124
click at [411, 294] on textarea "Hola. Muchas gracias por tu respuesta. Confirmamos la recepción del recibo [PER…" at bounding box center [389, 275] width 527 height 124
click at [405, 274] on textarea "Hola. Muchas gracias por tu respuesta. Confirmamos la recepción del recibo [PER…" at bounding box center [389, 275] width 527 height 124
drag, startPoint x: 404, startPoint y: 274, endPoint x: 334, endPoint y: 286, distance: 71.0
click at [334, 286] on textarea "Hola. Muchas gracias por tu respuesta. Confirmamos la recepción del recibo [PER…" at bounding box center [389, 275] width 527 height 124
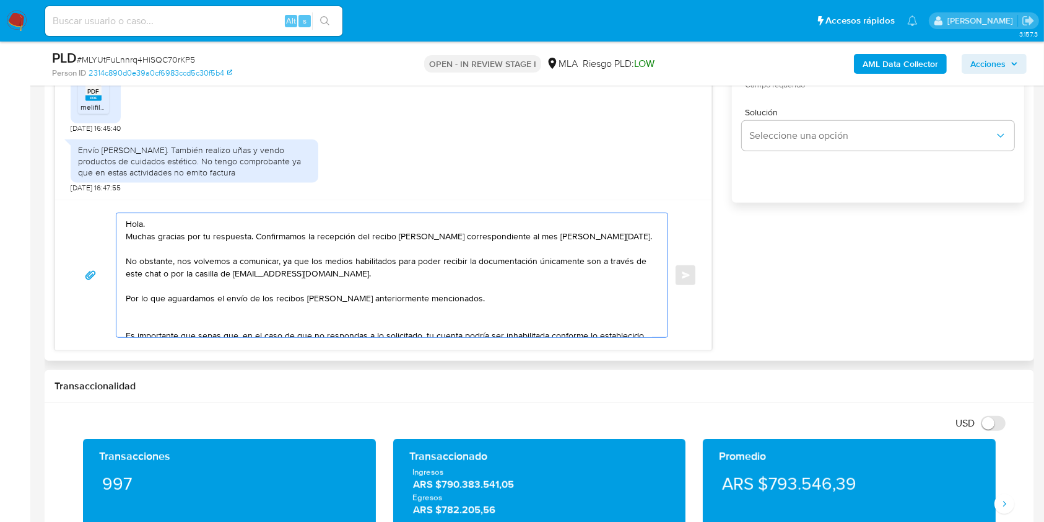
click at [164, 319] on textarea "Hola. Muchas gracias por tu respuesta. Confirmamos la recepción del recibo [PER…" at bounding box center [389, 275] width 527 height 124
drag, startPoint x: 450, startPoint y: 300, endPoint x: 453, endPoint y: 310, distance: 11.0
click at [450, 300] on textarea "Hola. Muchas gracias por tu respuesta. Confirmamos la recepción del recibo [PER…" at bounding box center [389, 275] width 527 height 124
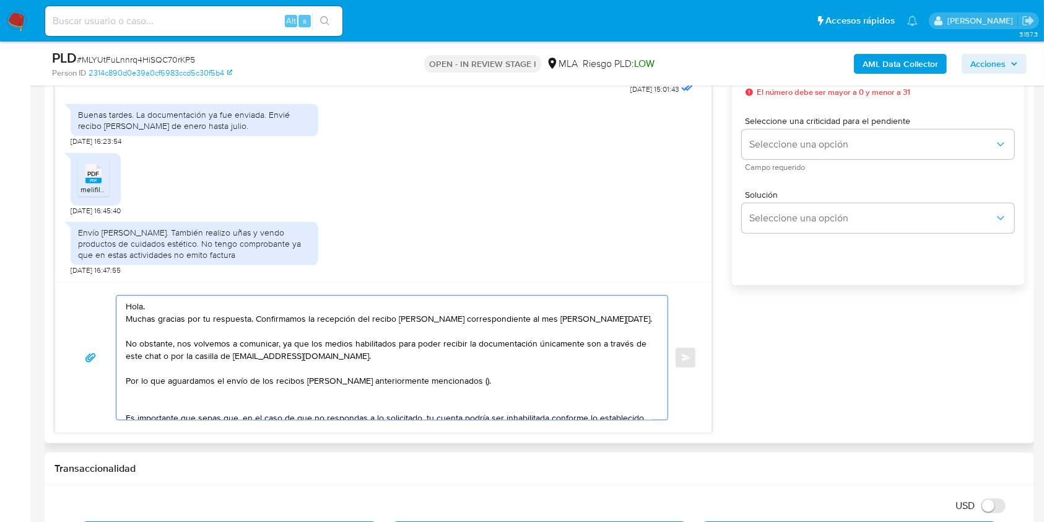
scroll to position [1503, 0]
click at [166, 126] on div "Buenas tardes. La documentación ya fue enviada. Envié recibo [PERSON_NAME] de e…" at bounding box center [194, 120] width 233 height 22
drag, startPoint x: 166, startPoint y: 126, endPoint x: 205, endPoint y: 126, distance: 39.0
click at [205, 126] on div "Buenas tardes. La documentación ya fue enviada. Envié recibo [PERSON_NAME] de e…" at bounding box center [194, 120] width 233 height 22
copy div "enero hasta julio"
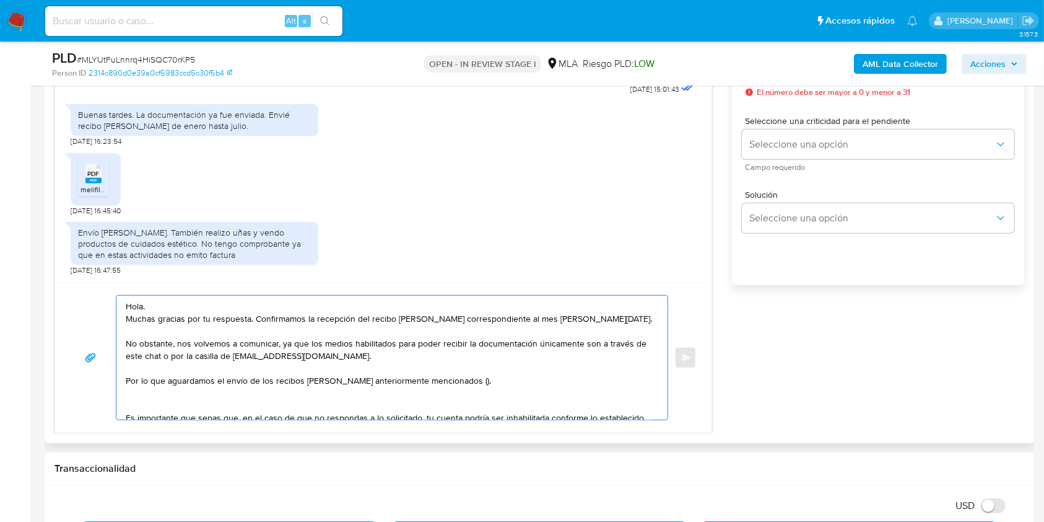
drag, startPoint x: 454, startPoint y: 382, endPoint x: 491, endPoint y: 462, distance: 88.4
click at [455, 382] on textarea "Hola. Muchas gracias por tu respuesta. Confirmamos la recepción del recibo [PER…" at bounding box center [389, 357] width 527 height 124
paste textarea "enero hasta julio"
click at [431, 350] on textarea "Hola. Muchas gracias por tu respuesta. Confirmamos la recepción del recibo [PER…" at bounding box center [389, 357] width 527 height 124
click at [339, 404] on textarea "Hola. Muchas gracias por tu respuesta. Confirmamos la recepción del recibo [PER…" at bounding box center [389, 357] width 527 height 124
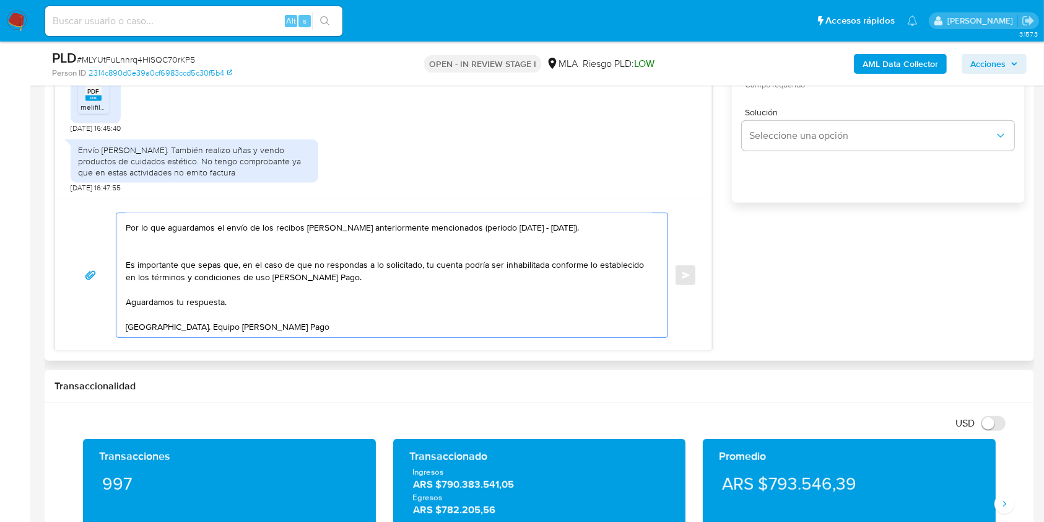
scroll to position [87, 0]
click at [274, 288] on textarea "Hola. Muchas gracias por tu respuesta. Confirmamos la recepción del recibo [PER…" at bounding box center [389, 275] width 527 height 124
click at [278, 308] on textarea "Hola. Muchas gracias por tu respuesta. Confirmamos la recepción del recibo [PER…" at bounding box center [389, 275] width 527 height 124
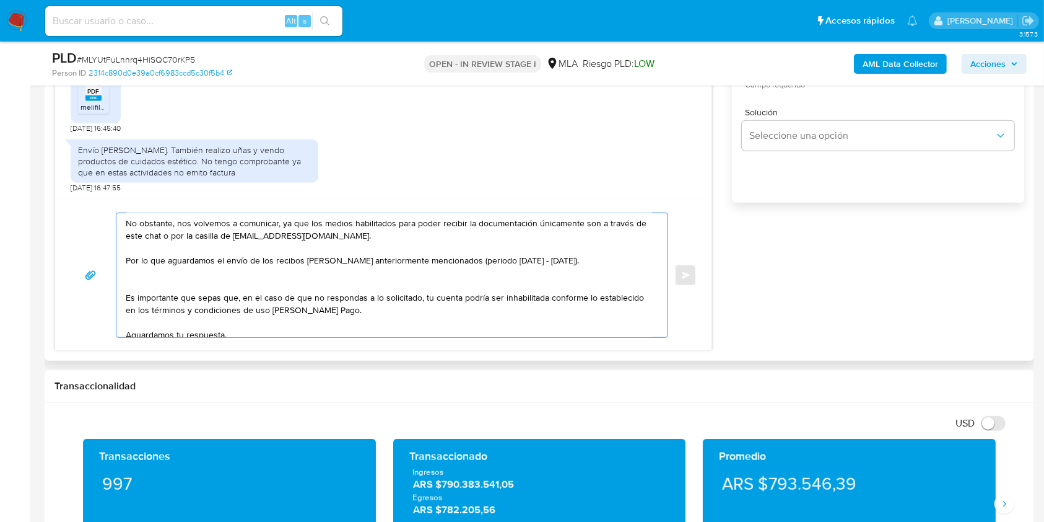
scroll to position [0, 0]
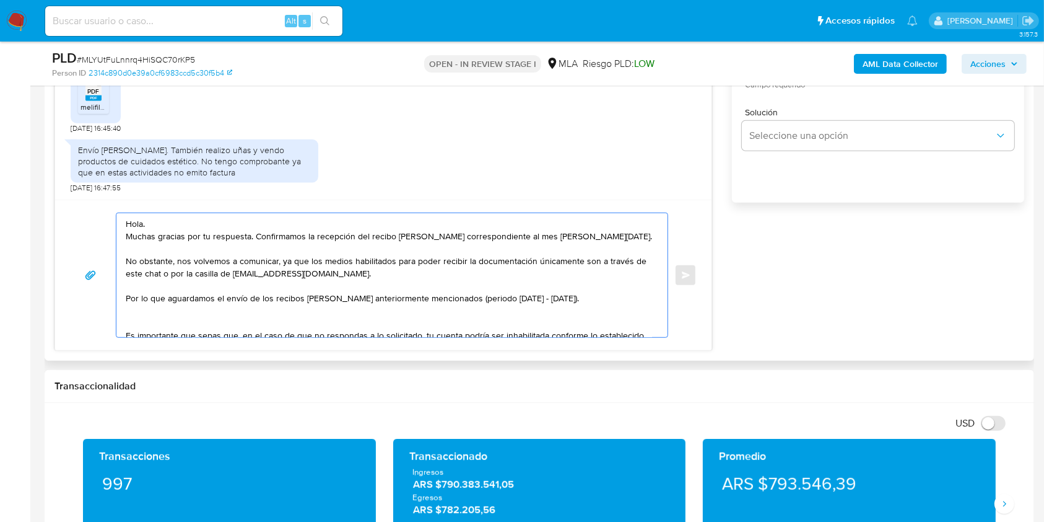
click at [415, 273] on textarea "Hola. Muchas gracias por tu respuesta. Confirmamos la recepción del recibo [PER…" at bounding box center [389, 275] width 527 height 124
click at [334, 315] on textarea "Hola. Muchas gracias por tu respuesta. Confirmamos la recepción del recibo [PER…" at bounding box center [389, 275] width 527 height 124
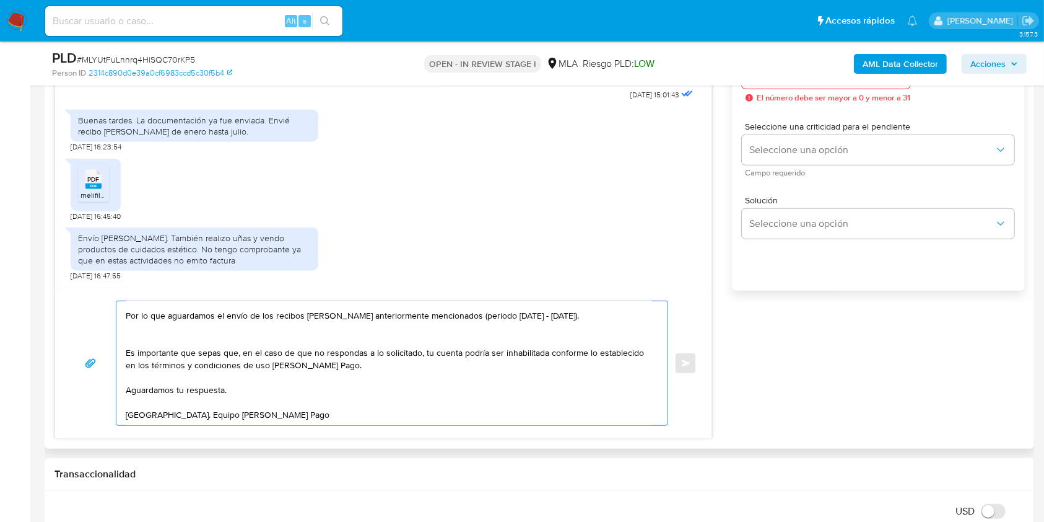
scroll to position [660, 0]
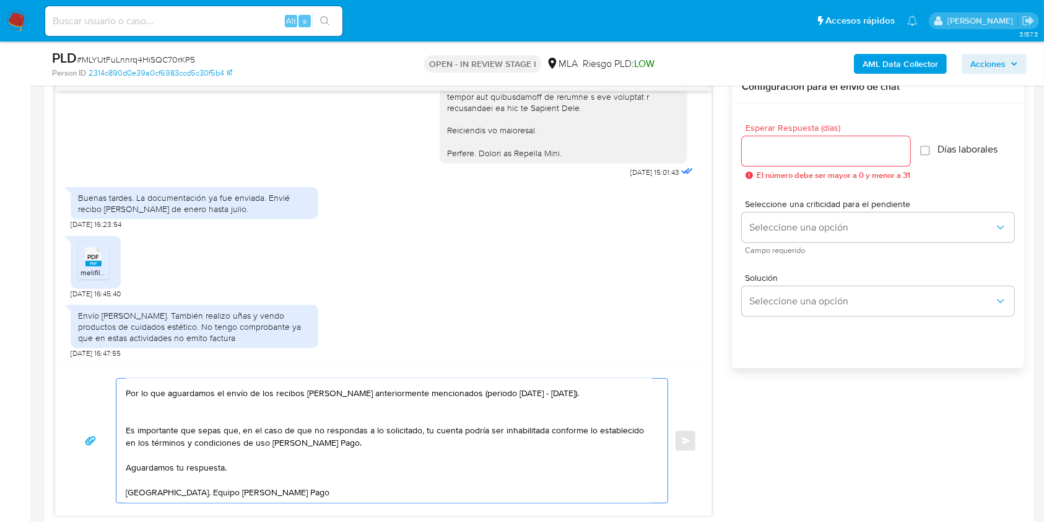
type textarea "Hola. Muchas gracias por tu respuesta. Confirmamos la recepción del recibo [PER…"
click at [764, 151] on input "Esperar Respuesta (días)" at bounding box center [826, 151] width 168 height 16
type input "1"
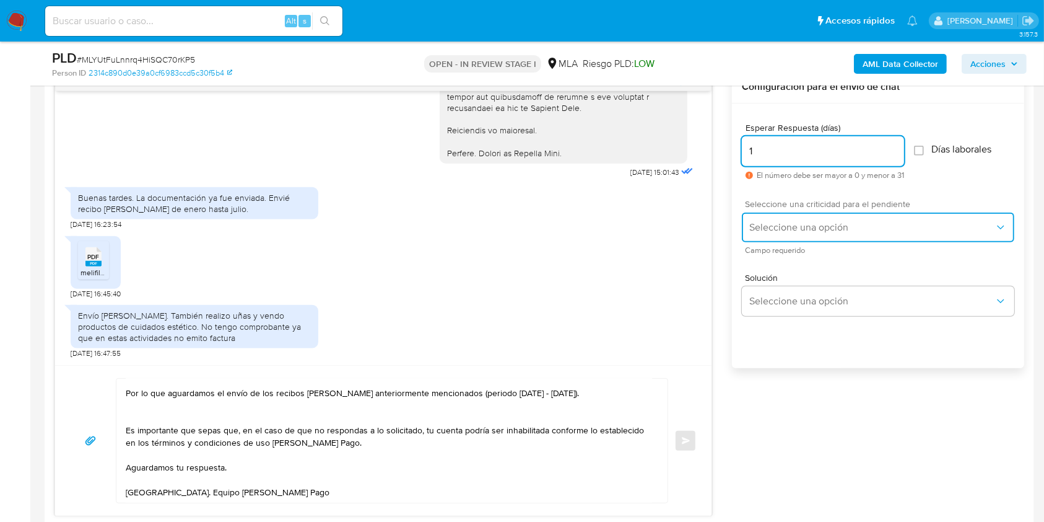
click at [785, 219] on button "Seleccione una opción" at bounding box center [878, 227] width 273 height 30
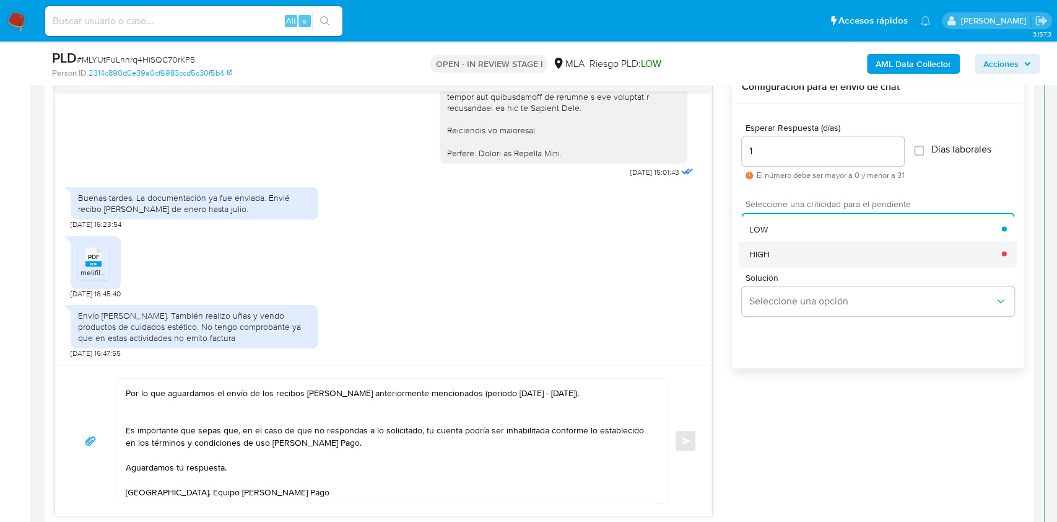
click at [783, 251] on div "HIGH" at bounding box center [876, 253] width 253 height 25
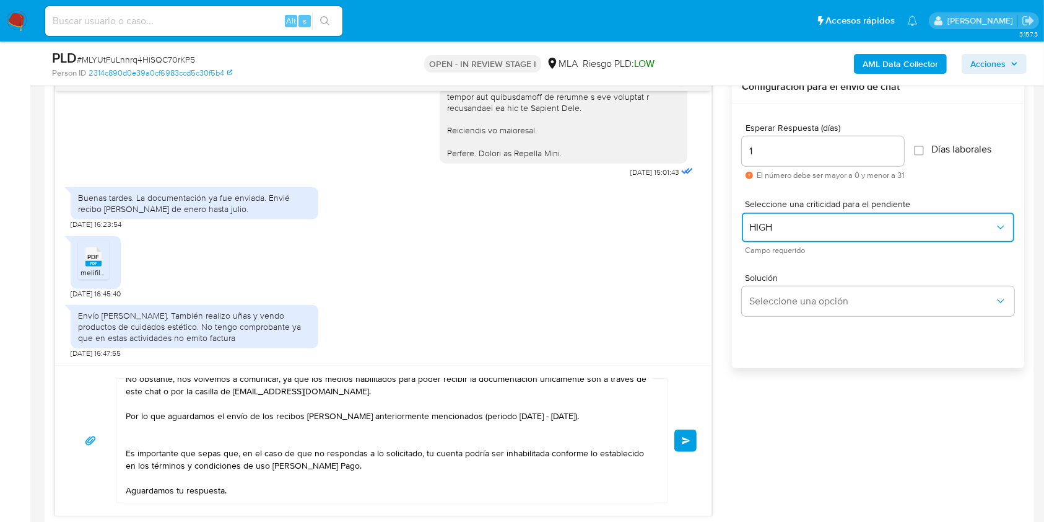
scroll to position [87, 0]
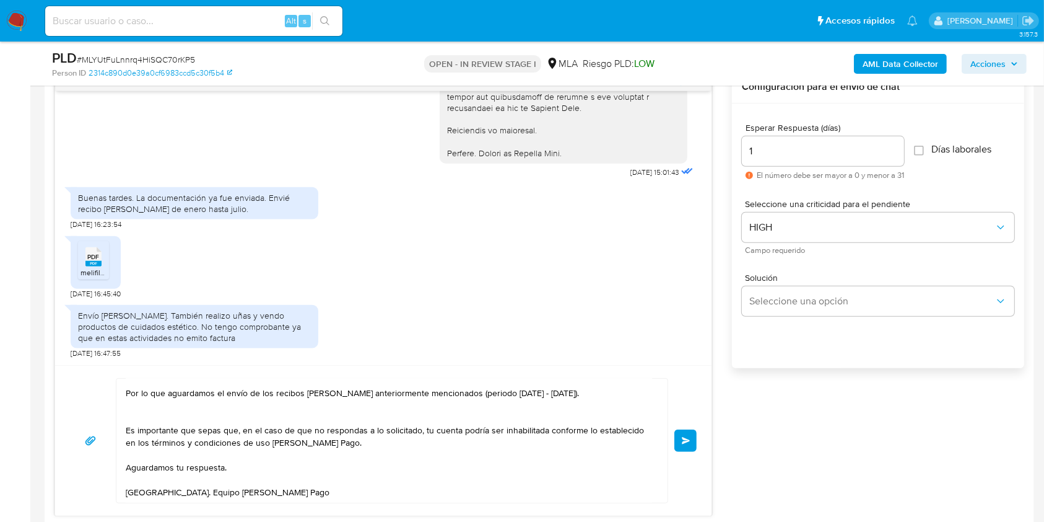
click at [691, 437] on button "Enviar" at bounding box center [686, 440] width 22 height 22
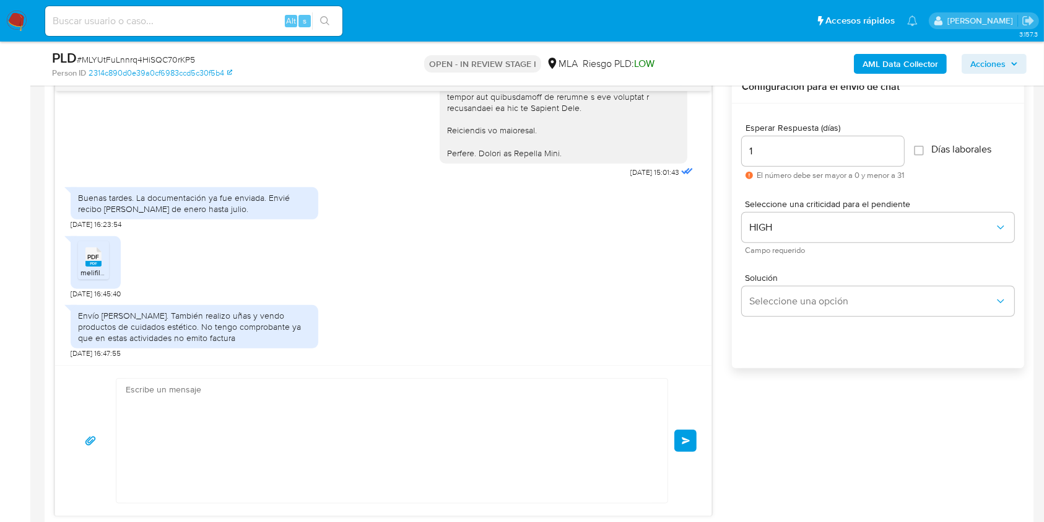
scroll to position [1776, 0]
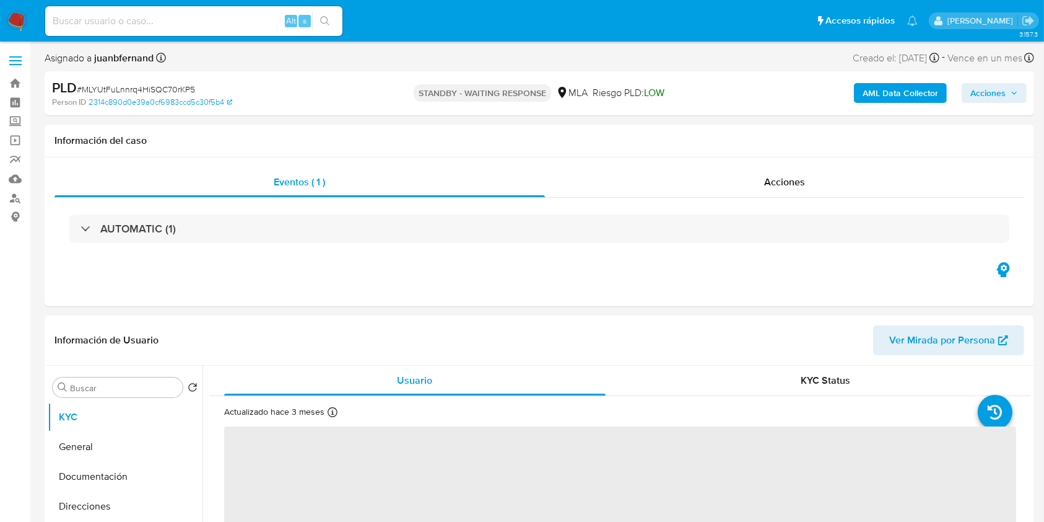
select select "10"
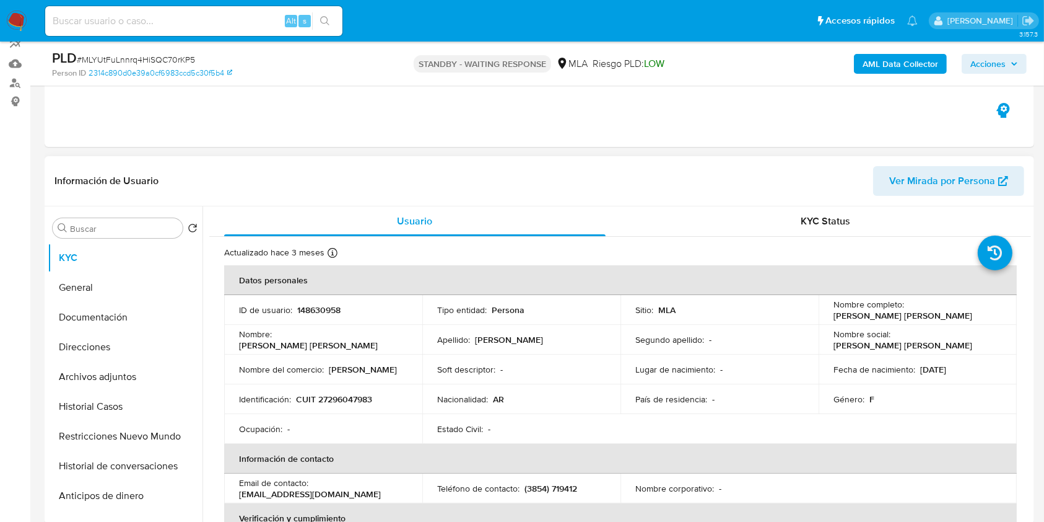
scroll to position [248, 0]
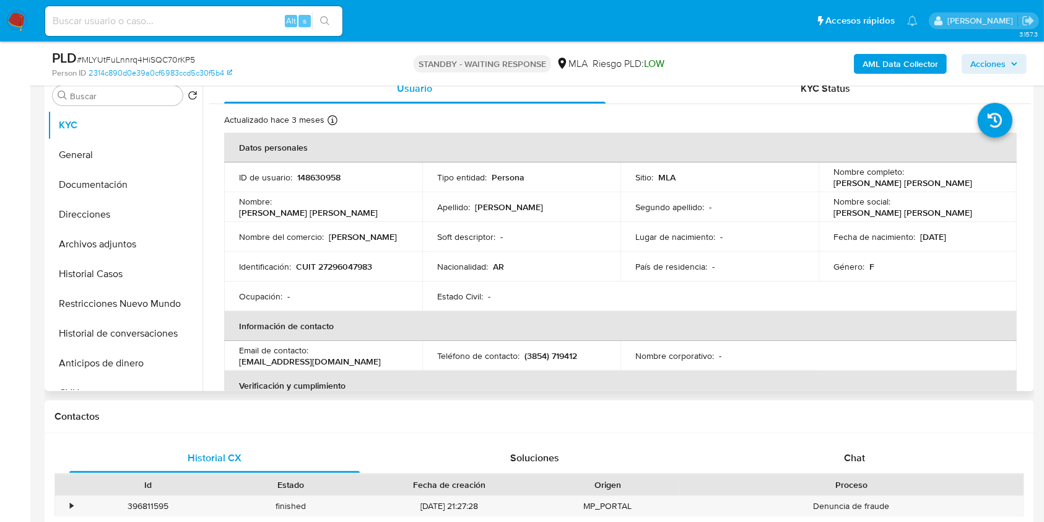
click at [342, 360] on p "[EMAIL_ADDRESS][DOMAIN_NAME]" at bounding box center [310, 361] width 142 height 11
click at [336, 361] on p "[EMAIL_ADDRESS][DOMAIN_NAME]" at bounding box center [310, 361] width 142 height 11
drag, startPoint x: 336, startPoint y: 361, endPoint x: 256, endPoint y: 362, distance: 79.9
click at [256, 362] on p "[EMAIL_ADDRESS][DOMAIN_NAME]" at bounding box center [310, 361] width 142 height 11
copy p "[EMAIL_ADDRESS][DOMAIN_NAME]"
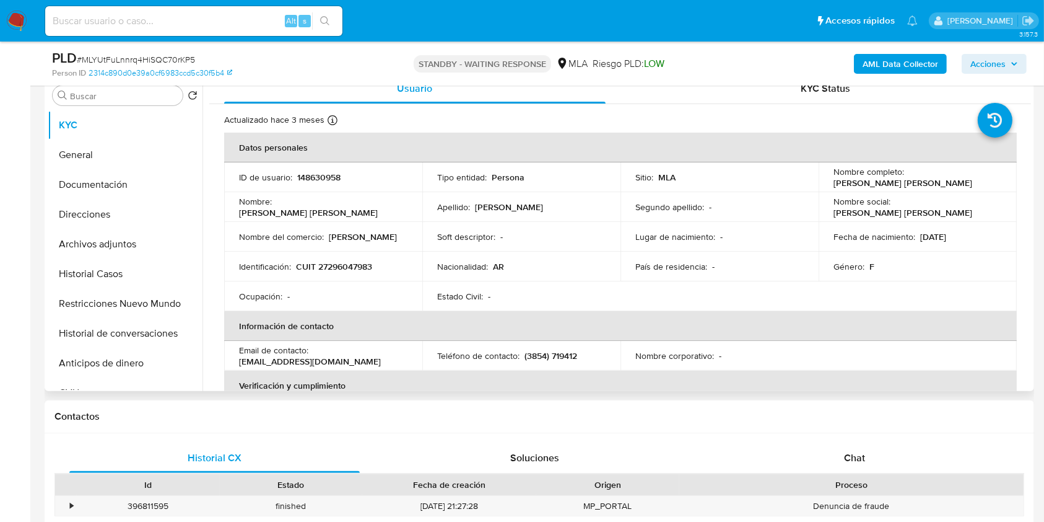
click at [533, 354] on p "(3854) 719412" at bounding box center [551, 355] width 53 height 11
click at [532, 353] on p "(3854) 719412" at bounding box center [551, 355] width 53 height 11
copy p "3854"
click at [570, 354] on p "(3854) 719412" at bounding box center [551, 355] width 53 height 11
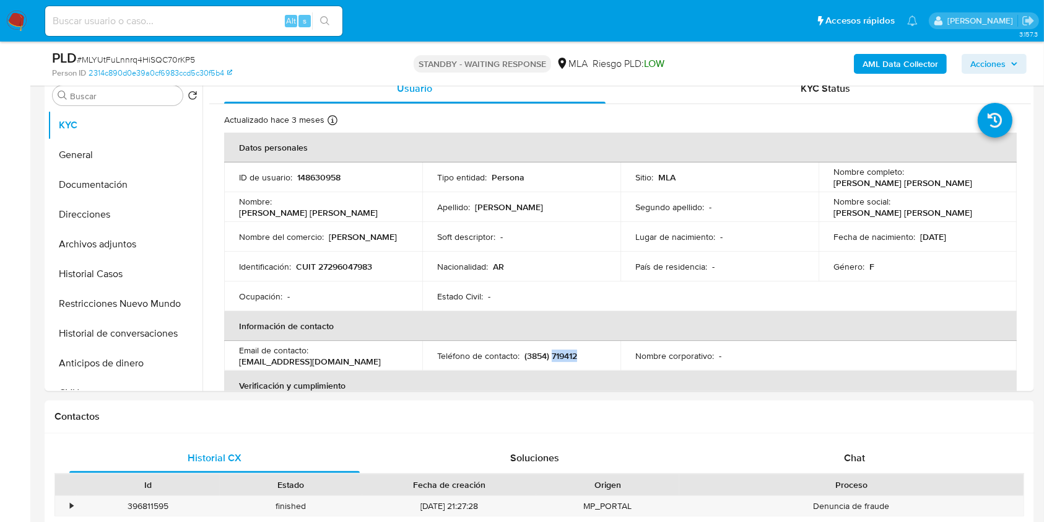
copy p "719412"
click at [839, 181] on p "[PERSON_NAME]" at bounding box center [903, 182] width 139 height 11
drag, startPoint x: 839, startPoint y: 181, endPoint x: 929, endPoint y: 180, distance: 90.4
click at [929, 180] on p "[PERSON_NAME]" at bounding box center [903, 182] width 139 height 11
copy p "[PERSON_NAME]"
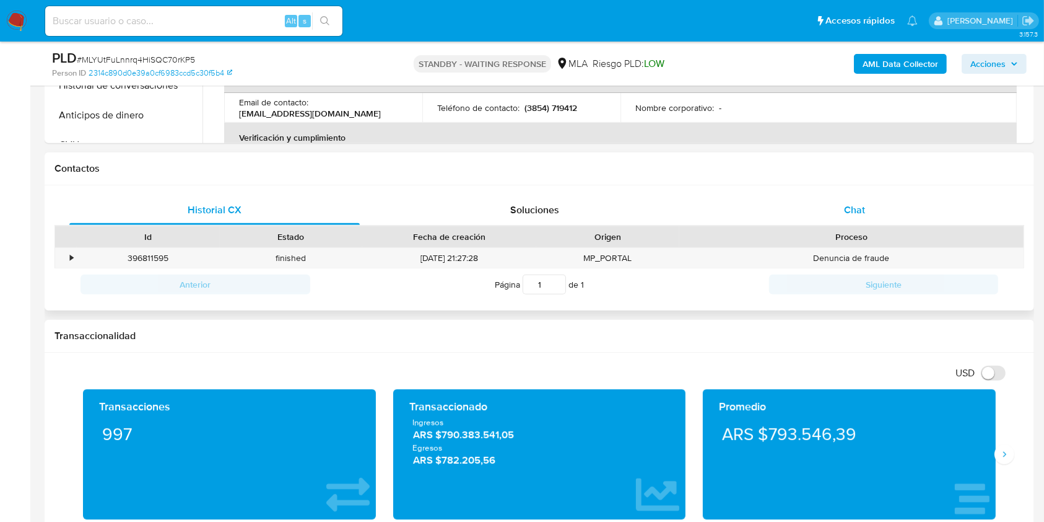
scroll to position [496, 0]
click at [862, 212] on span "Chat" at bounding box center [854, 210] width 21 height 14
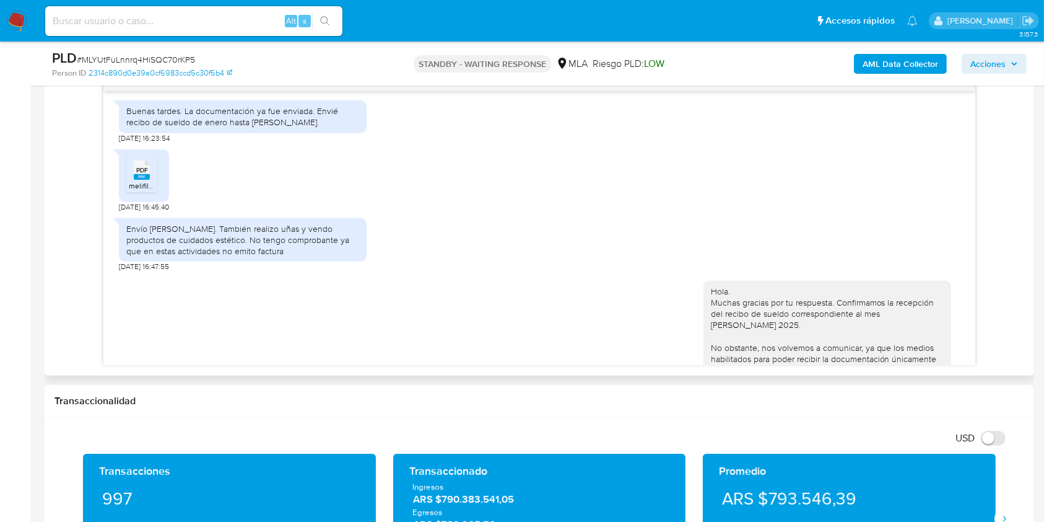
scroll to position [1528, 0]
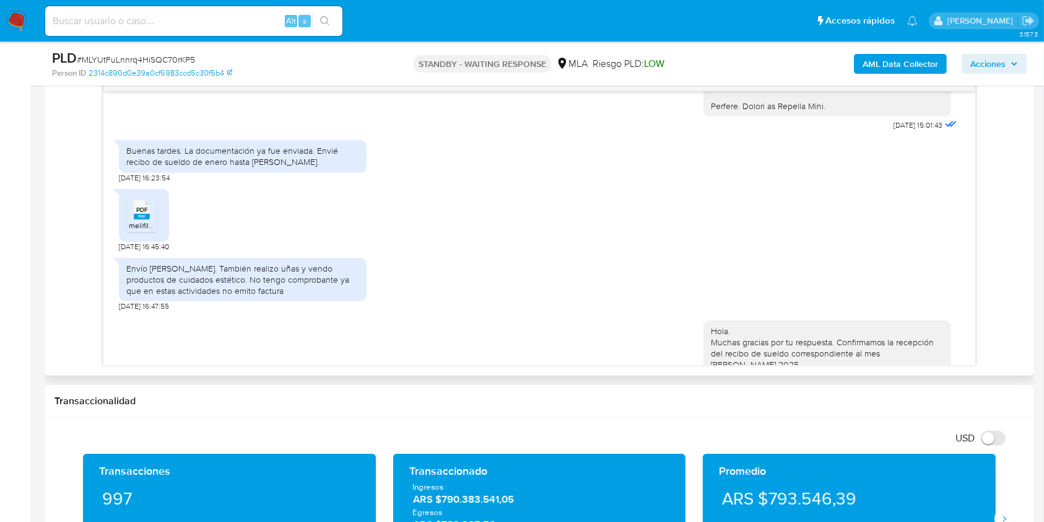
click at [121, 183] on span "[DATE] 16:23:54" at bounding box center [144, 178] width 51 height 10
drag, startPoint x: 129, startPoint y: 200, endPoint x: 145, endPoint y: 200, distance: 16.1
click at [145, 183] on span "[DATE] 16:23:54" at bounding box center [144, 178] width 51 height 10
copy span "29/08/2025"
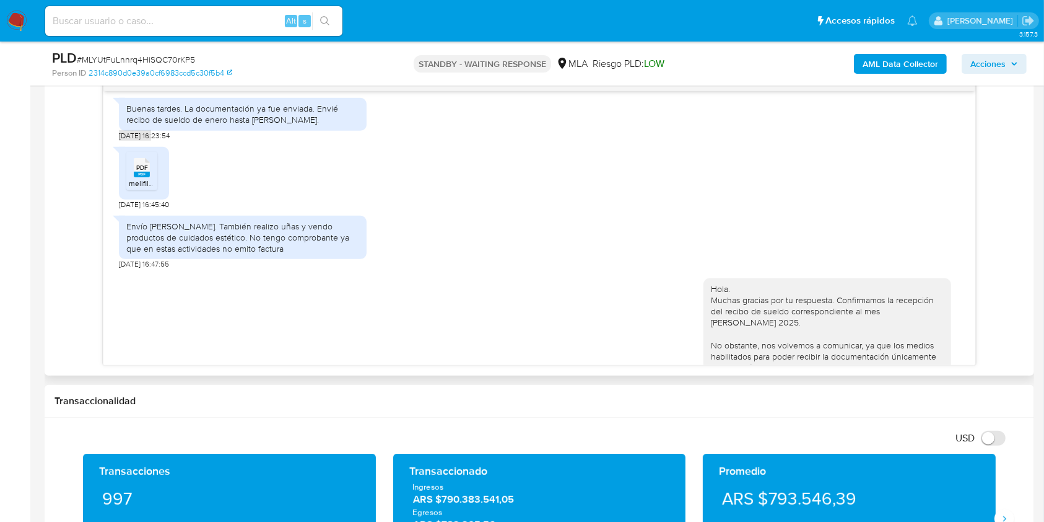
scroll to position [1651, 0]
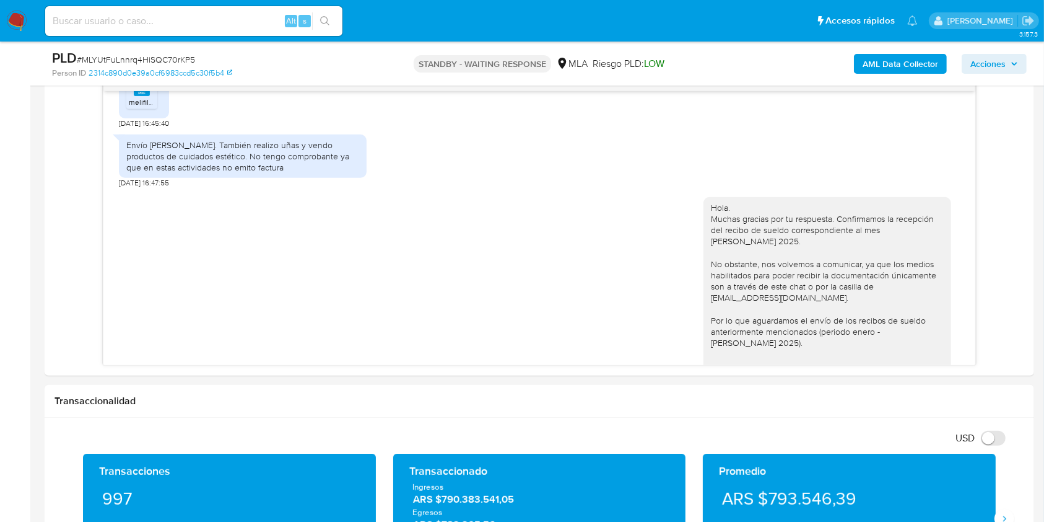
click at [228, 15] on input at bounding box center [193, 21] width 297 height 16
click at [228, 14] on input at bounding box center [193, 21] width 297 height 16
paste input "ruIIaZfdp6wd8gS0FnkveMsb"
type input "ruIIaZfdp6wd8gS0FnkveMsb"
click at [312, 16] on button "search-icon" at bounding box center [324, 20] width 25 height 17
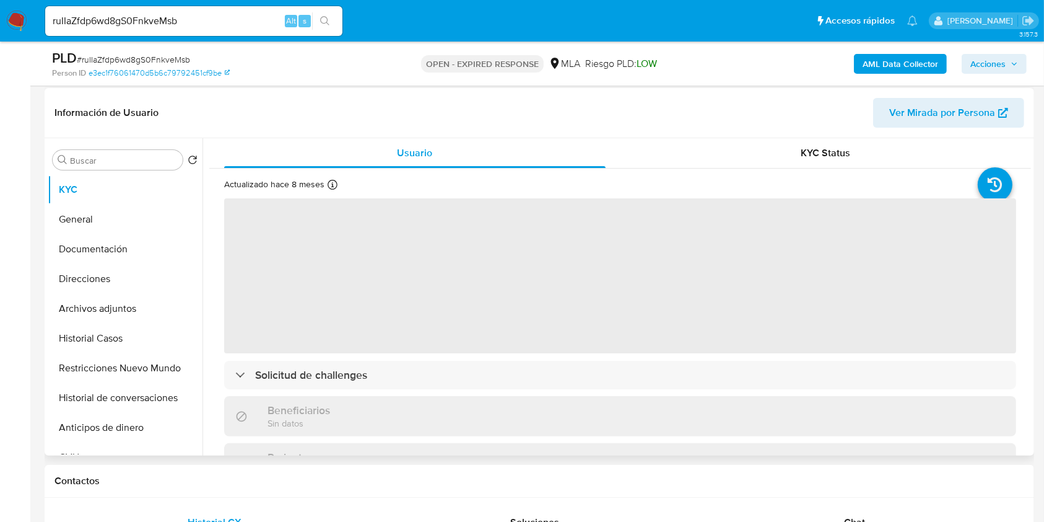
scroll to position [330, 0]
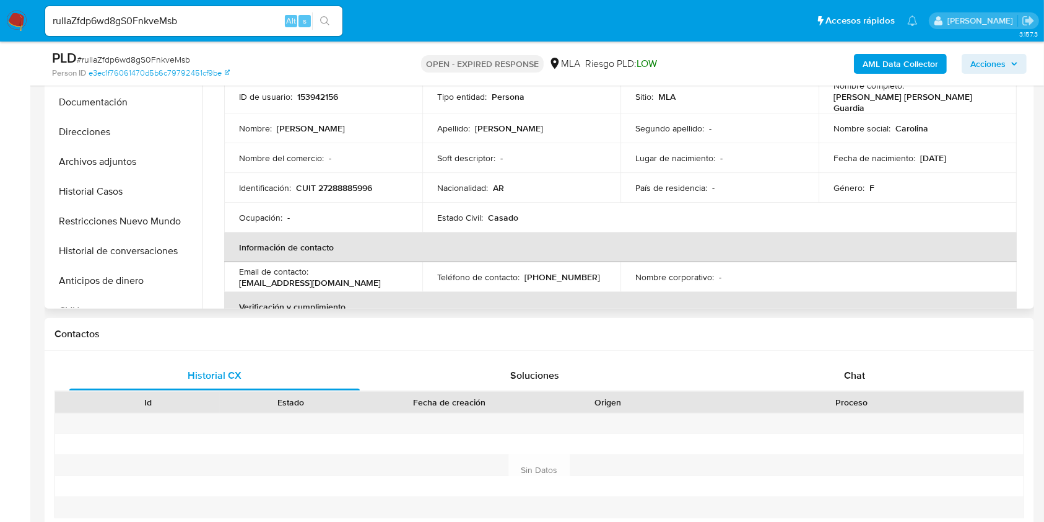
select select "10"
click at [328, 281] on p "carog_81@yahoo.com.ar" at bounding box center [310, 282] width 142 height 11
drag, startPoint x: 328, startPoint y: 281, endPoint x: 258, endPoint y: 284, distance: 70.7
click at [258, 284] on p "carog_81@yahoo.com.ar" at bounding box center [310, 282] width 142 height 11
copy p "carog_81@yahoo.com.ar"
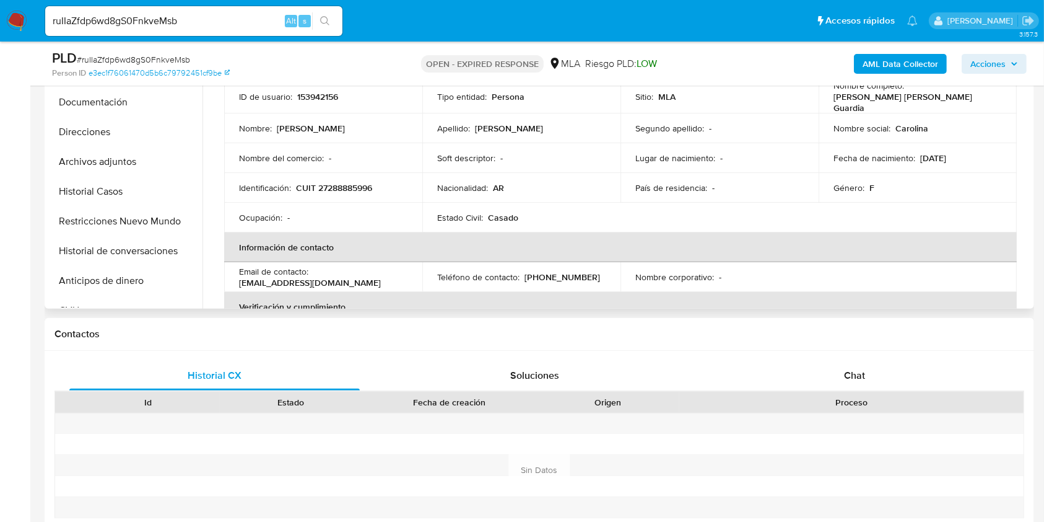
click at [533, 274] on p "(264) 5275817" at bounding box center [563, 276] width 76 height 11
copy p "264"
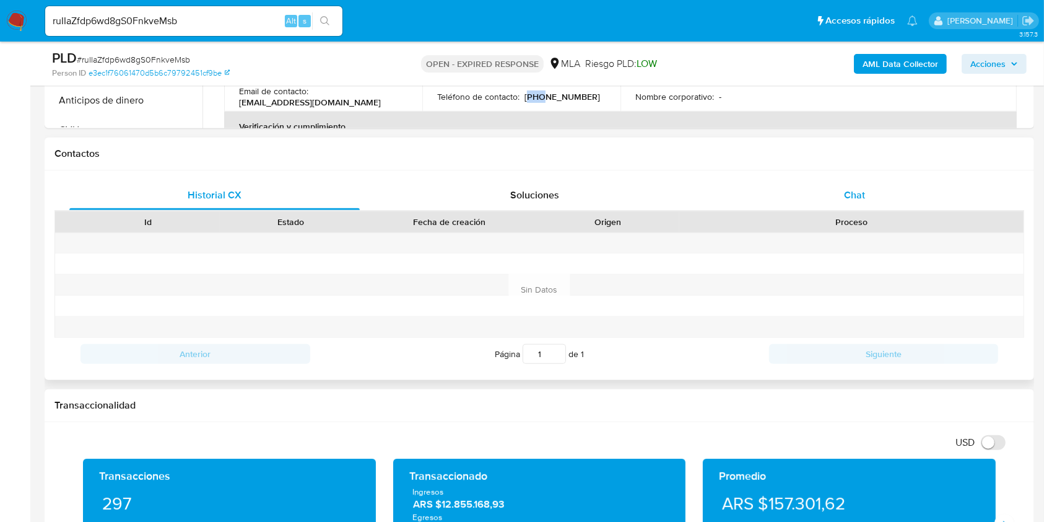
scroll to position [496, 0]
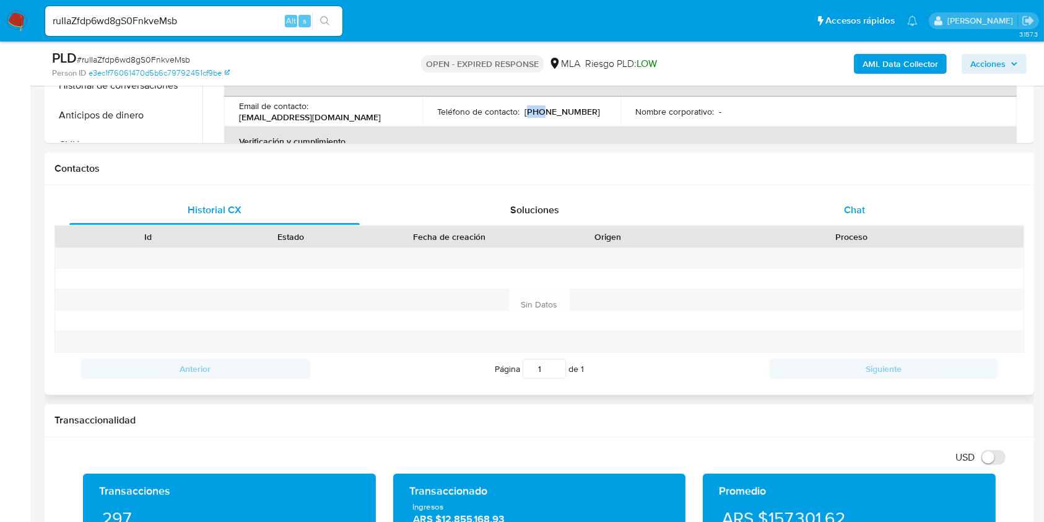
click at [872, 195] on div "Chat" at bounding box center [855, 210] width 291 height 30
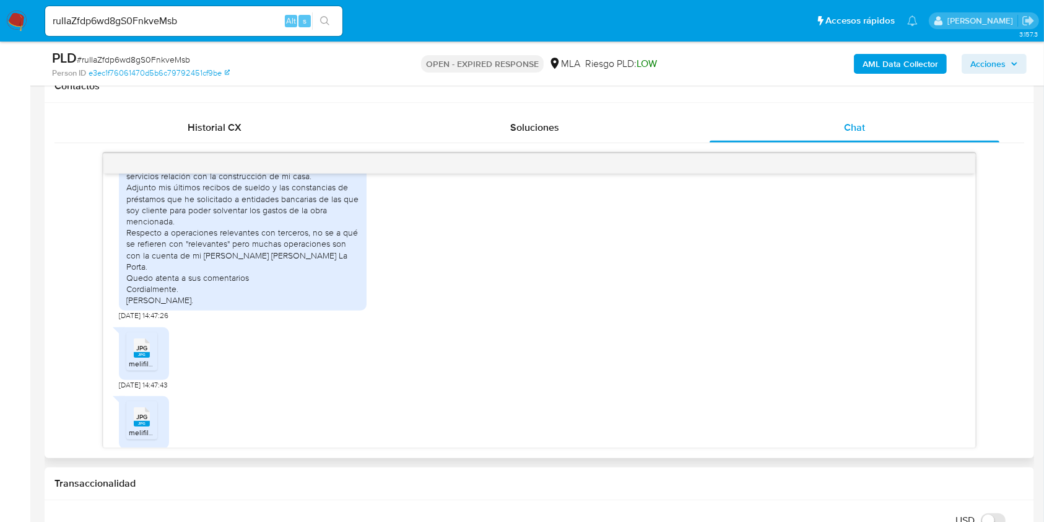
scroll to position [826, 0]
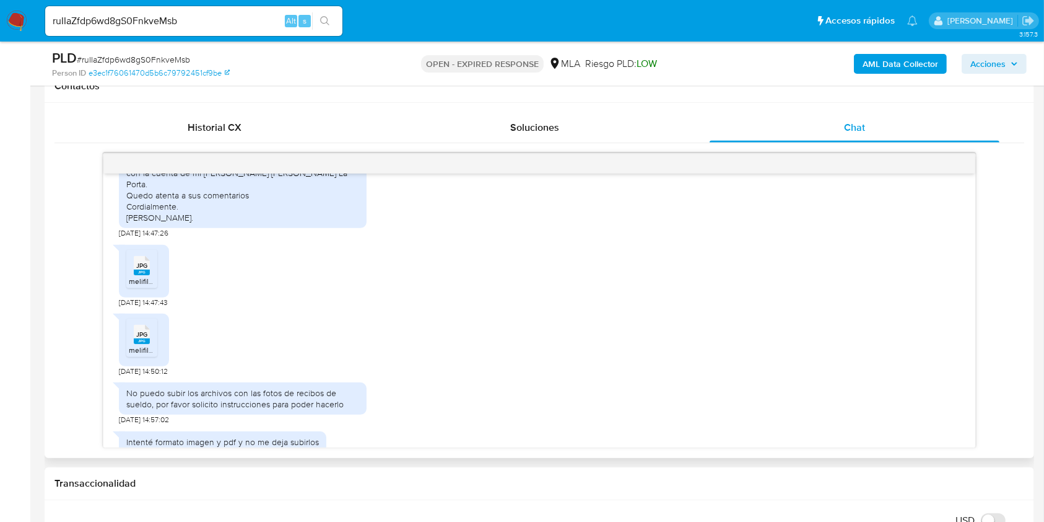
click at [141, 269] on span "JPG" at bounding box center [141, 265] width 11 height 8
click at [129, 345] on div "JPG JPG" at bounding box center [142, 333] width 26 height 24
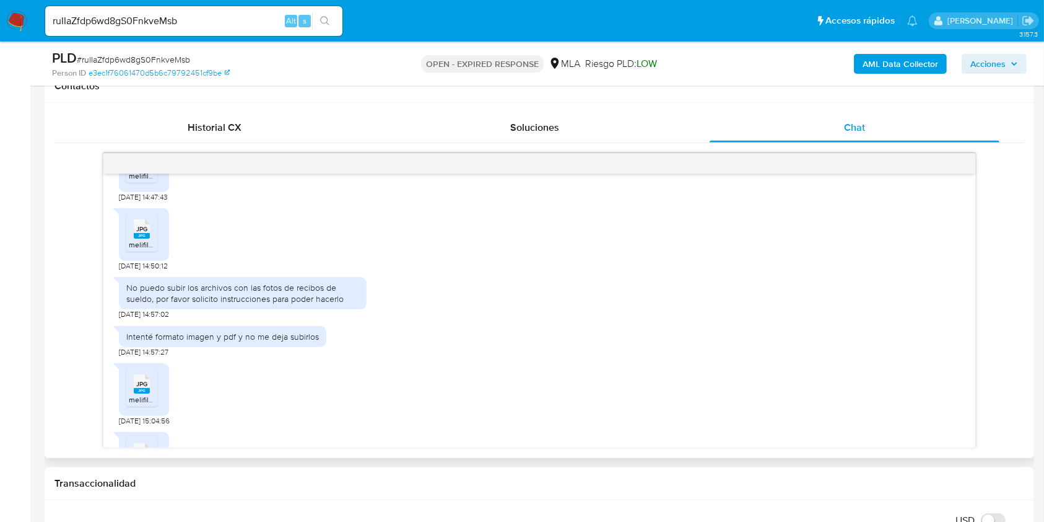
scroll to position [991, 0]
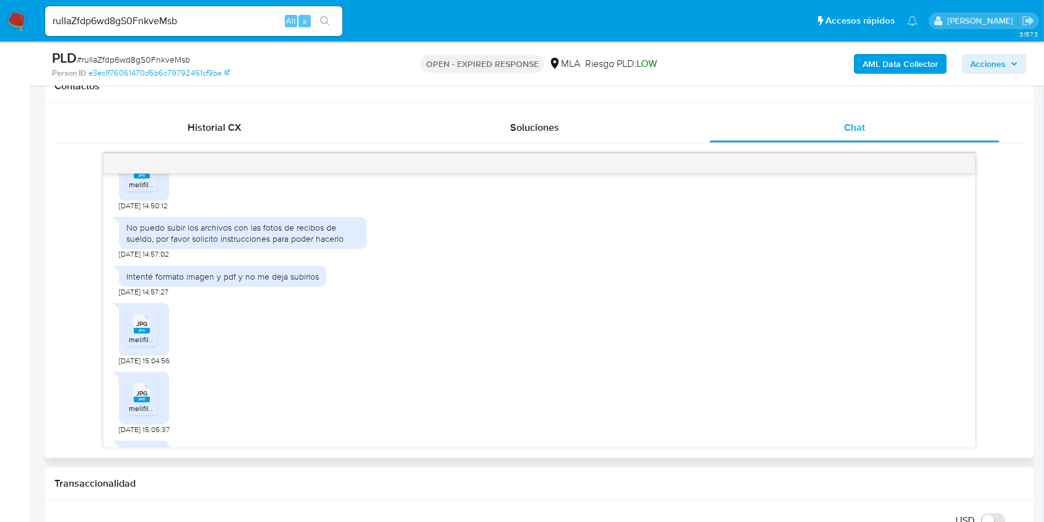
click at [144, 328] on span "JPG" at bounding box center [141, 324] width 11 height 8
drag, startPoint x: 141, startPoint y: 403, endPoint x: 178, endPoint y: 325, distance: 86.4
click at [141, 397] on span "JPG" at bounding box center [141, 393] width 11 height 8
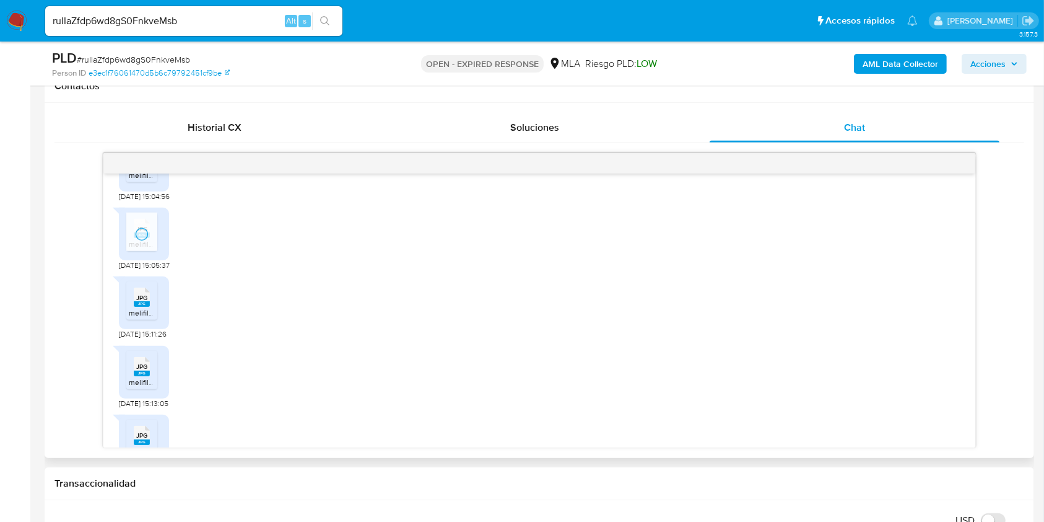
scroll to position [1156, 0]
drag, startPoint x: 144, startPoint y: 317, endPoint x: 146, endPoint y: 358, distance: 41.5
click at [144, 307] on icon "JPG" at bounding box center [142, 297] width 16 height 22
drag, startPoint x: 144, startPoint y: 377, endPoint x: 157, endPoint y: 362, distance: 19.8
click at [145, 370] on span "JPG" at bounding box center [141, 366] width 11 height 8
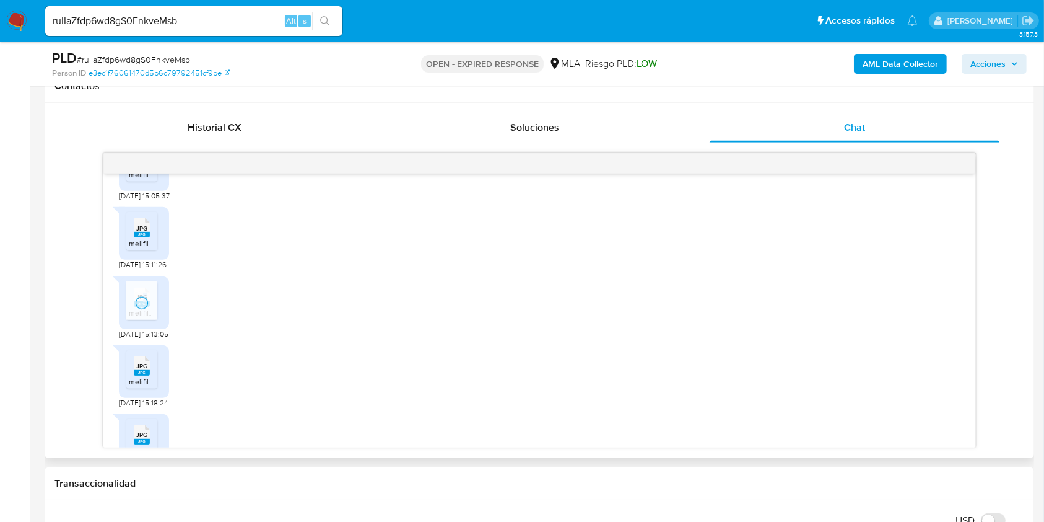
scroll to position [1321, 0]
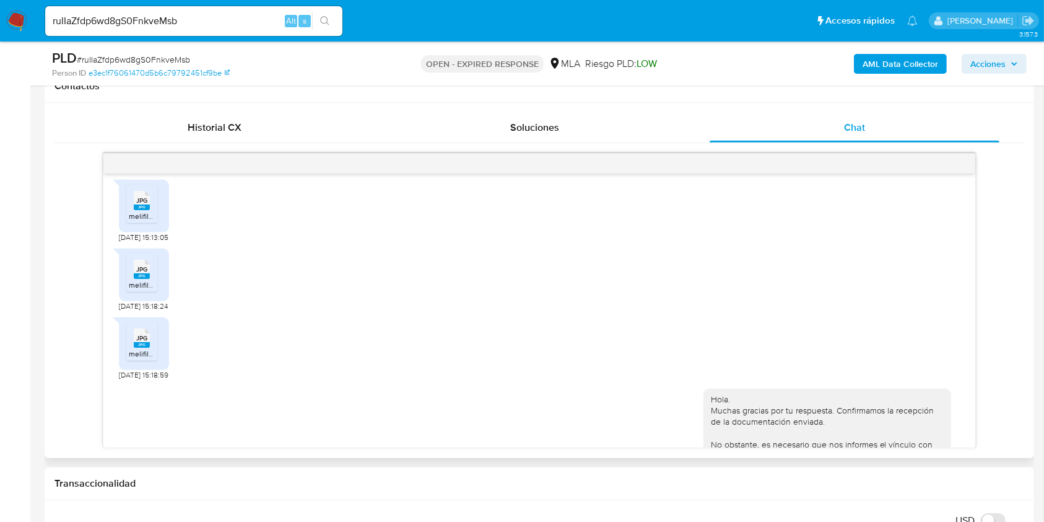
drag, startPoint x: 129, startPoint y: 289, endPoint x: 139, endPoint y: 325, distance: 37.3
click at [129, 280] on div "JPG JPG" at bounding box center [142, 268] width 26 height 24
click at [139, 342] on span "JPG" at bounding box center [141, 338] width 11 height 8
click at [119, 173] on span "18/07/2025 15:11:26" at bounding box center [143, 168] width 48 height 10
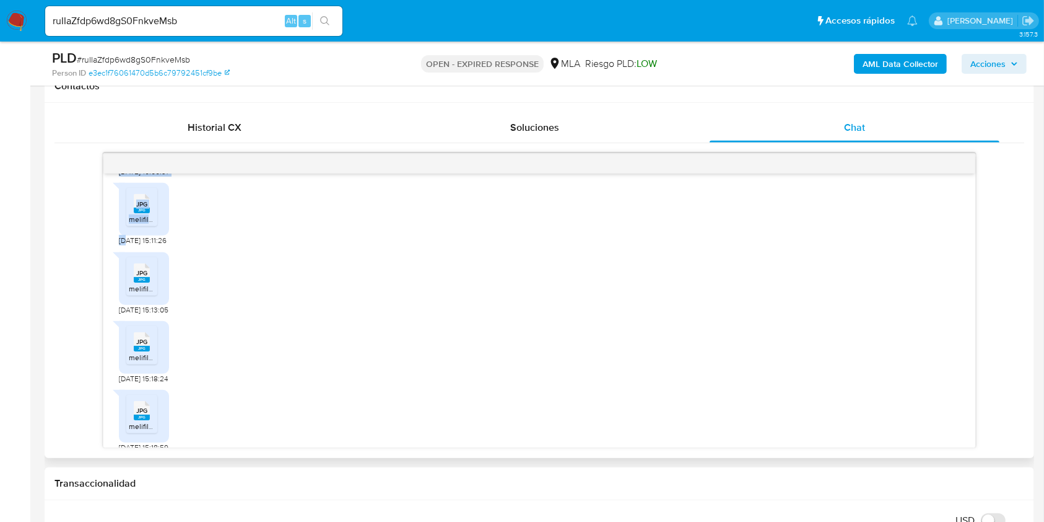
scroll to position [1230, 0]
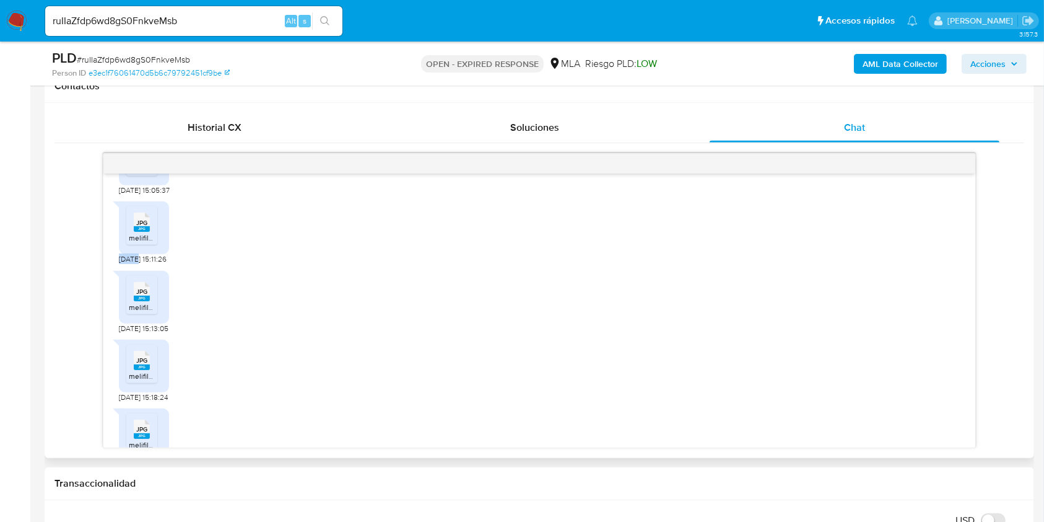
drag, startPoint x: 119, startPoint y: 177, endPoint x: 131, endPoint y: 270, distance: 94.4
click at [131, 264] on span "18/07/2025 15:11:26" at bounding box center [143, 259] width 48 height 10
click at [145, 264] on span "18/07/2025 15:11:26" at bounding box center [143, 259] width 48 height 10
drag, startPoint x: 145, startPoint y: 272, endPoint x: 118, endPoint y: 271, distance: 26.7
click at [118, 271] on div "17/07/2025 19:51:06 Buenos días, el uso de mi cuenta de mercado pago es de cará…" at bounding box center [539, 310] width 872 height 274
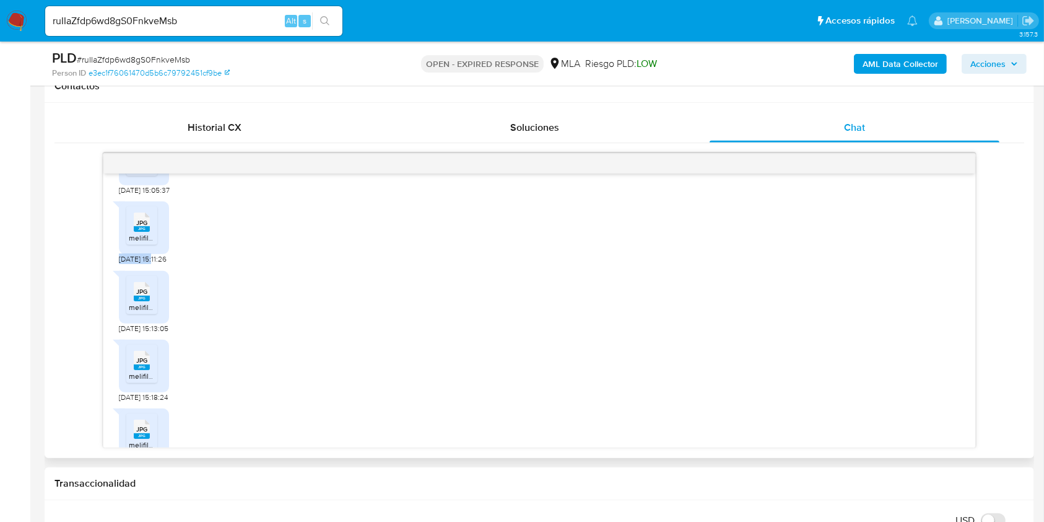
copy span "18/07/2025"
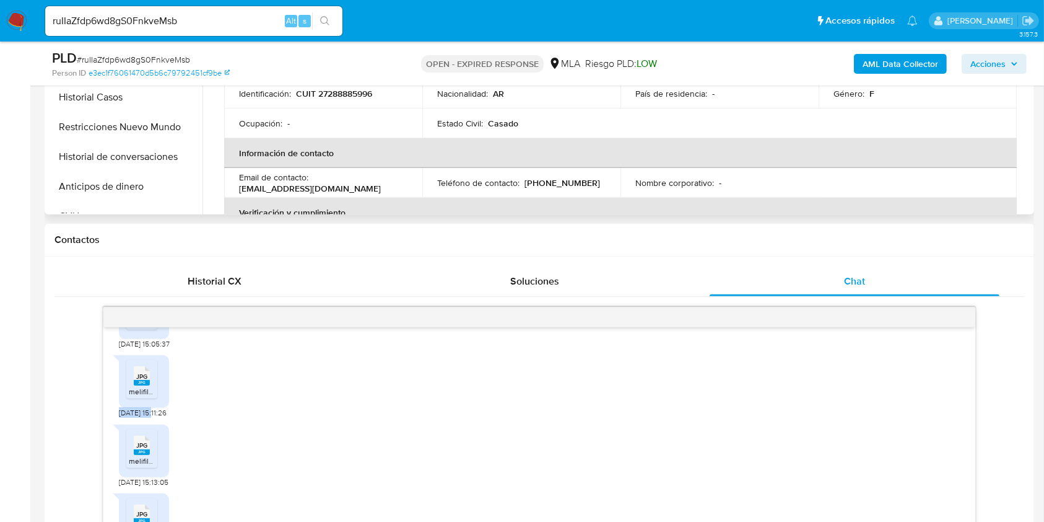
scroll to position [330, 0]
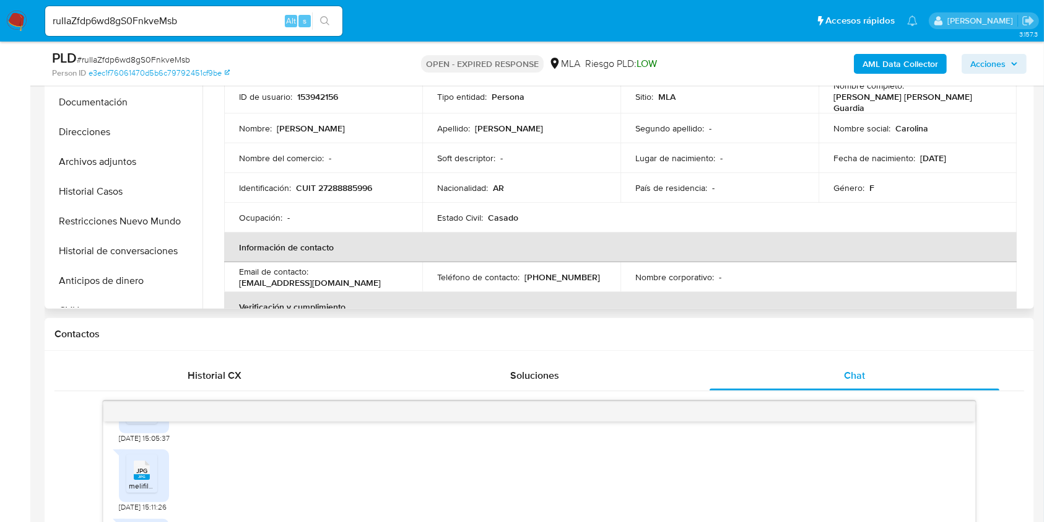
click at [342, 183] on p "CUIT 27288885996" at bounding box center [334, 187] width 76 height 11
copy p "27288885996"
